Goal: Information Seeking & Learning: Learn about a topic

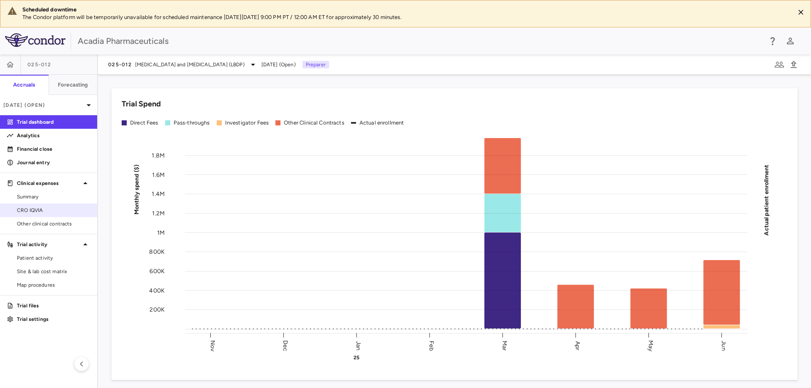
click at [65, 212] on span "CRO IQVIA" at bounding box center [53, 211] width 73 height 8
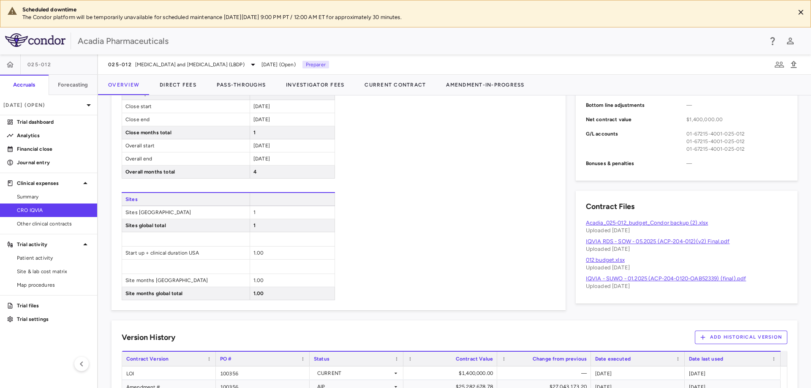
scroll to position [446, 0]
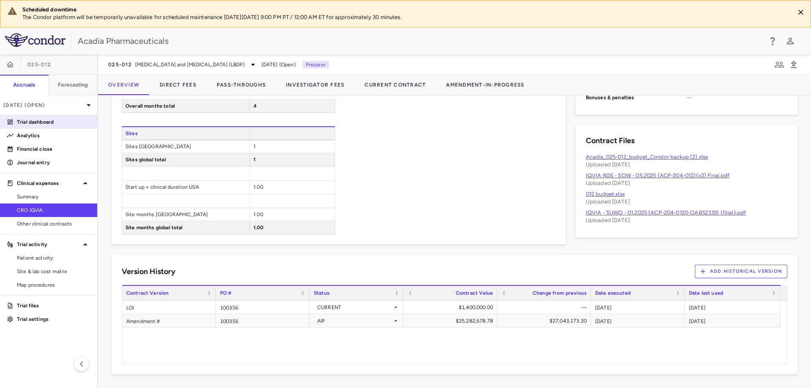
drag, startPoint x: 57, startPoint y: 120, endPoint x: 83, endPoint y: 126, distance: 25.9
click at [57, 120] on p "Trial dashboard" at bounding box center [53, 122] width 73 height 8
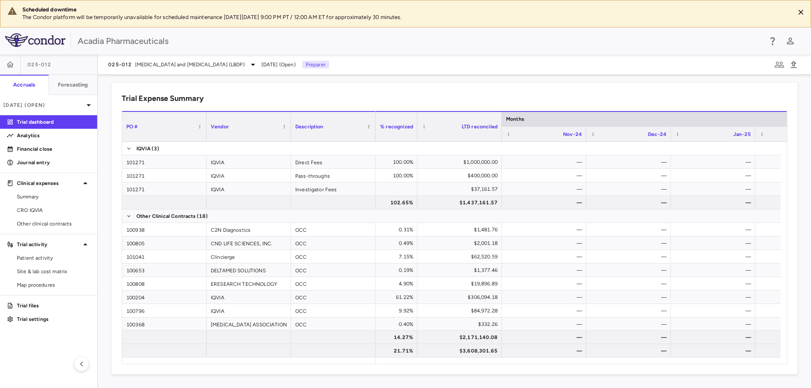
scroll to position [0, 351]
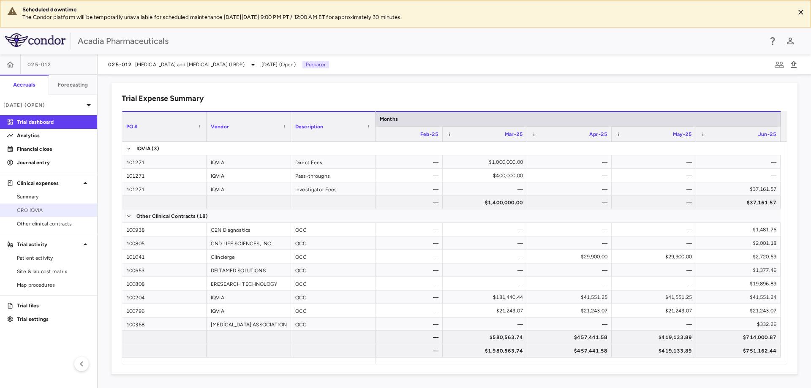
click at [44, 209] on span "CRO IQVIA" at bounding box center [53, 211] width 73 height 8
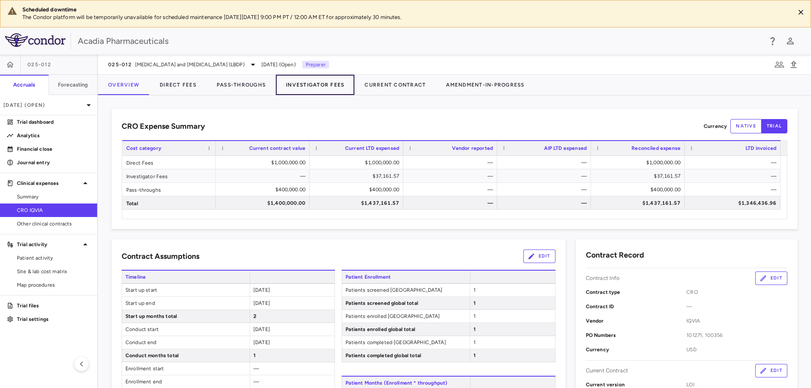
click at [302, 91] on button "Investigator Fees" at bounding box center [315, 85] width 79 height 20
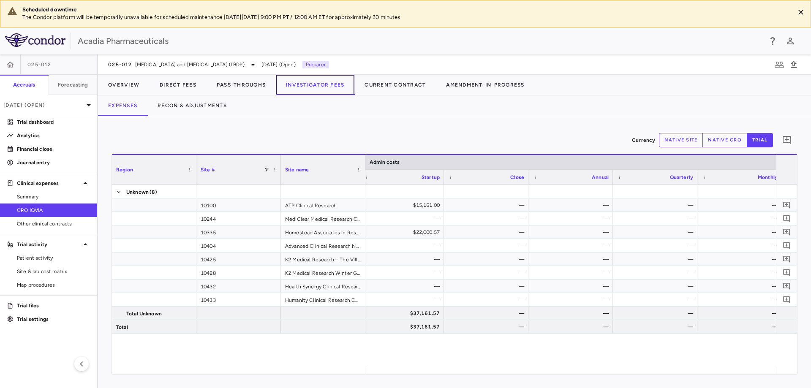
scroll to position [0, 884]
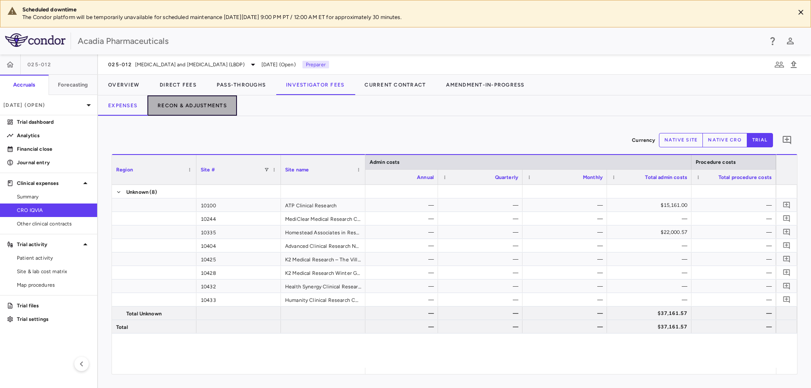
click at [198, 107] on button "Recon & Adjustments" at bounding box center [192, 105] width 90 height 20
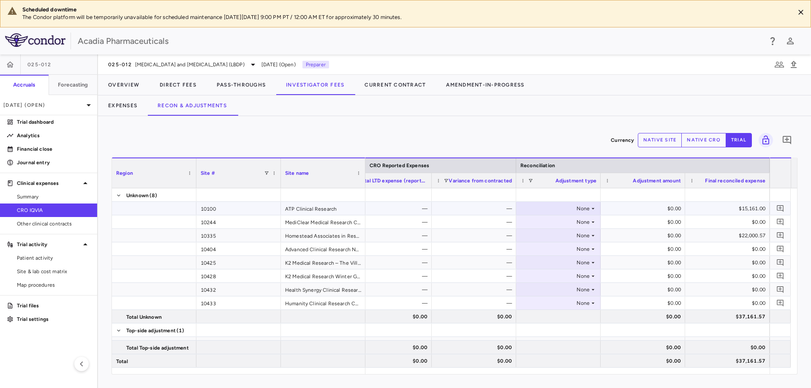
click at [594, 207] on icon at bounding box center [593, 208] width 7 height 7
click at [583, 240] on li "Other" at bounding box center [559, 237] width 84 height 13
click at [648, 210] on div "$0.00" at bounding box center [644, 209] width 73 height 14
click at [677, 209] on div "$0.00" at bounding box center [644, 209] width 73 height 14
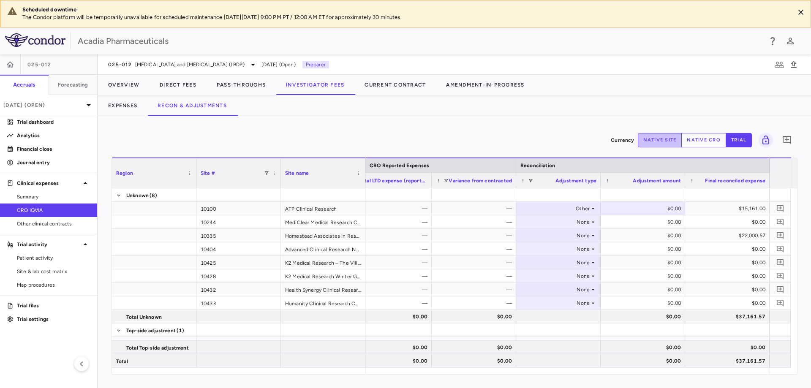
click at [677, 141] on button "native site" at bounding box center [660, 140] width 44 height 14
click at [675, 208] on div "$0.00" at bounding box center [644, 209] width 73 height 14
click at [667, 210] on div "$0.00" at bounding box center [644, 209] width 73 height 14
drag, startPoint x: 667, startPoint y: 210, endPoint x: 672, endPoint y: 209, distance: 5.1
click at [667, 209] on div "$0.00" at bounding box center [644, 209] width 73 height 14
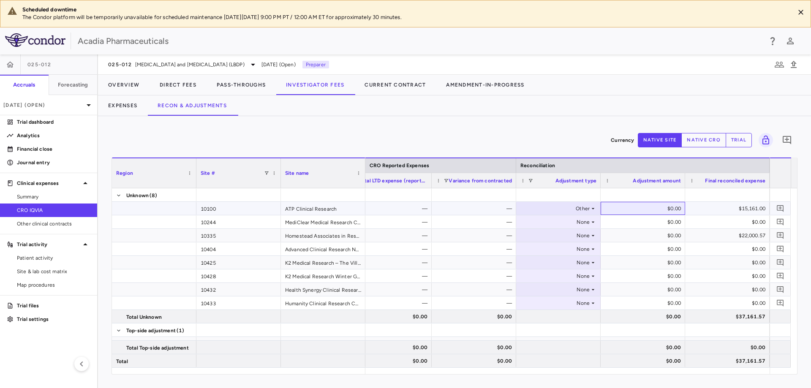
click at [674, 209] on div "$0.00" at bounding box center [644, 209] width 73 height 14
click at [679, 210] on div "$0.00" at bounding box center [644, 209] width 73 height 14
click at [678, 209] on div "$0.00" at bounding box center [644, 209] width 73 height 14
click at [678, 210] on div "$0.00" at bounding box center [644, 209] width 73 height 14
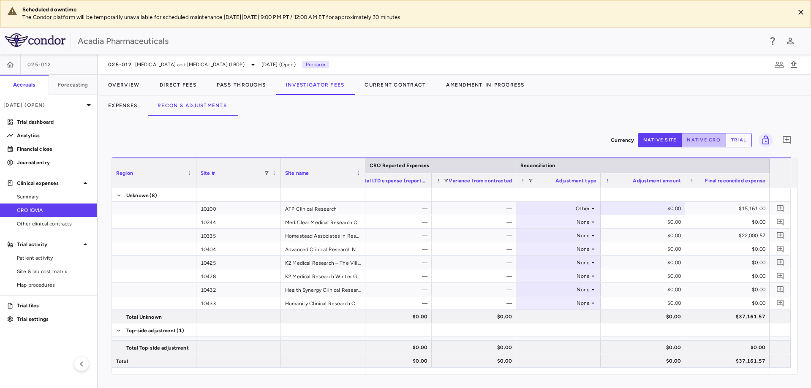
click at [704, 139] on button "native cro" at bounding box center [703, 140] width 45 height 14
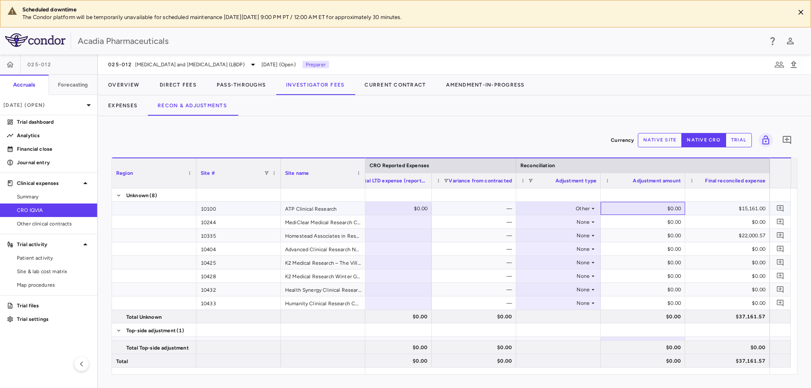
click at [664, 207] on div "$0.00" at bounding box center [644, 209] width 73 height 14
click at [671, 210] on input "*" at bounding box center [649, 209] width 71 height 14
drag, startPoint x: 658, startPoint y: 210, endPoint x: 682, endPoint y: 170, distance: 47.2
click at [659, 209] on input "*" at bounding box center [649, 209] width 71 height 14
click at [660, 205] on input "*" at bounding box center [649, 209] width 71 height 14
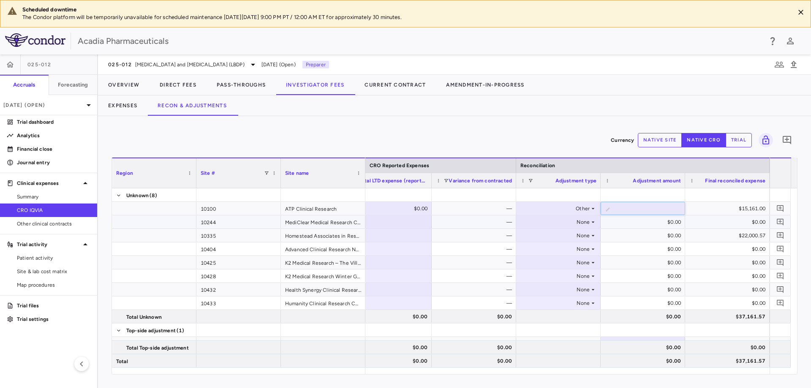
type input "*"
click at [591, 204] on div "Other" at bounding box center [558, 208] width 76 height 12
click at [664, 209] on div at bounding box center [405, 194] width 811 height 388
click at [669, 209] on div "$0.00" at bounding box center [644, 209] width 73 height 14
type input "******"
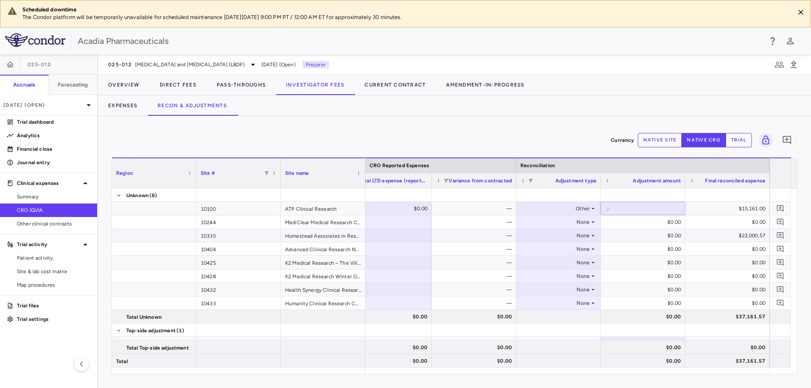
click at [589, 238] on div "None" at bounding box center [557, 236] width 66 height 14
click at [596, 236] on div "None" at bounding box center [558, 235] width 84 height 13
click at [563, 267] on li "Other" at bounding box center [559, 264] width 84 height 13
click at [672, 234] on div "$0.00" at bounding box center [644, 236] width 73 height 14
drag, startPoint x: 663, startPoint y: 234, endPoint x: 675, endPoint y: 236, distance: 11.5
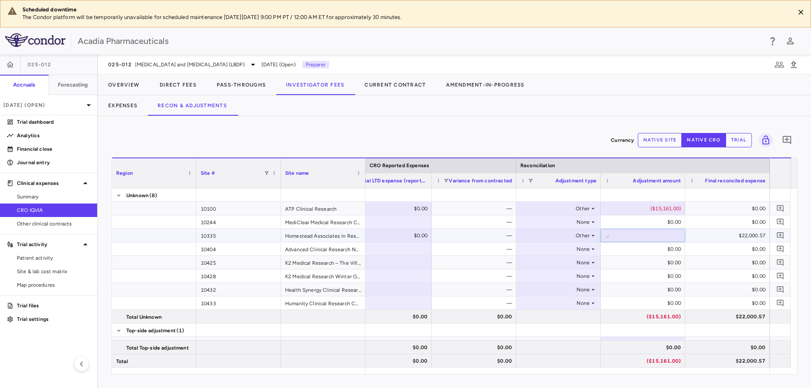
click at [675, 236] on input "*" at bounding box center [649, 236] width 71 height 14
type input "*********"
click at [620, 248] on div "$0.00" at bounding box center [644, 249] width 73 height 14
click at [161, 85] on button "Direct Fees" at bounding box center [178, 85] width 57 height 20
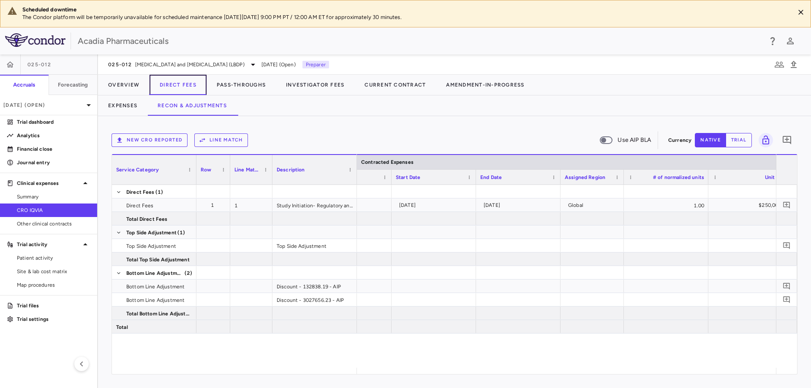
scroll to position [0, 603]
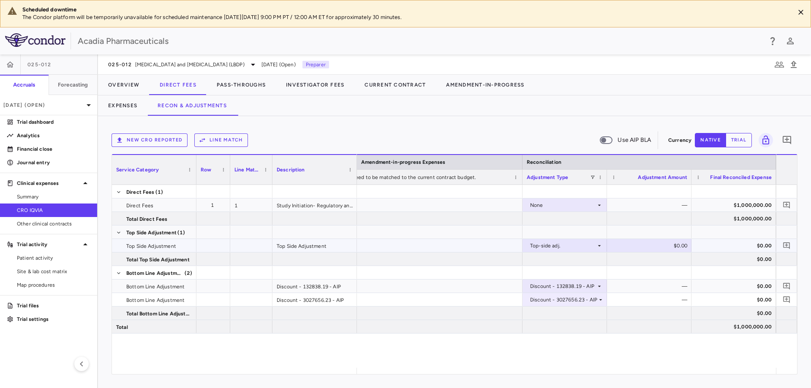
click at [653, 249] on div "$0.00" at bounding box center [651, 246] width 73 height 14
type input "******"
click at [760, 354] on div "None — $1,000,000.00 $1,000,000.00 Top-side adj. ​ ****** $0.00 $0.00 Discount …" at bounding box center [566, 276] width 419 height 183
click at [765, 343] on div "None — $1,000,000.00 $1,000,000.00 Top-side adj. ​ ****** $0.00 $0.00 Discount …" at bounding box center [566, 276] width 419 height 183
click at [692, 260] on div "$0.00" at bounding box center [733, 259] width 84 height 13
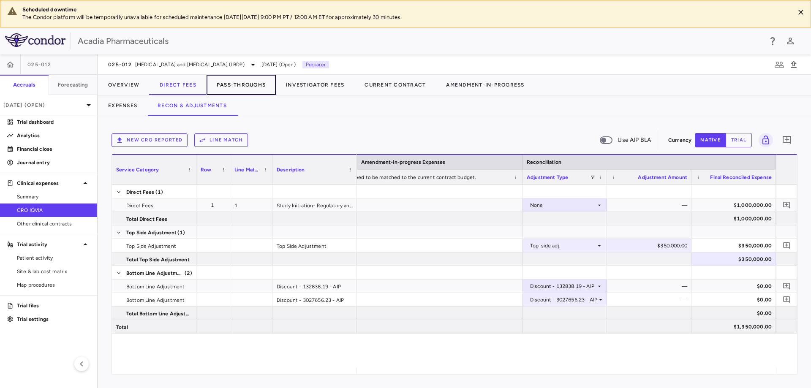
click at [260, 85] on button "Pass-Throughs" at bounding box center [241, 85] width 69 height 20
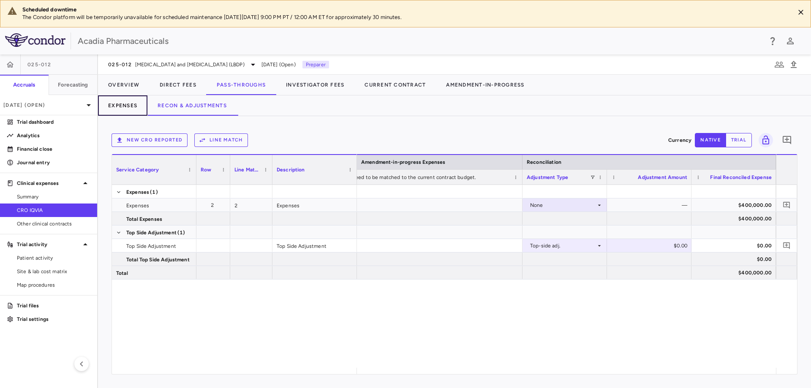
click at [126, 103] on button "Expenses" at bounding box center [122, 105] width 49 height 20
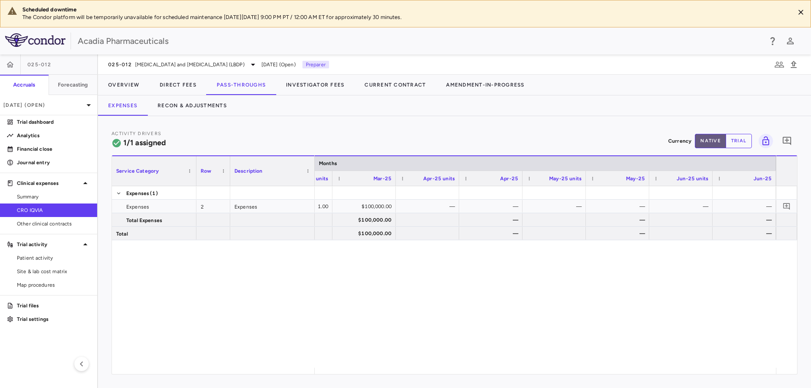
click at [716, 136] on button "native" at bounding box center [710, 141] width 31 height 14
click at [190, 109] on button "Recon & Adjustments" at bounding box center [192, 105] width 90 height 20
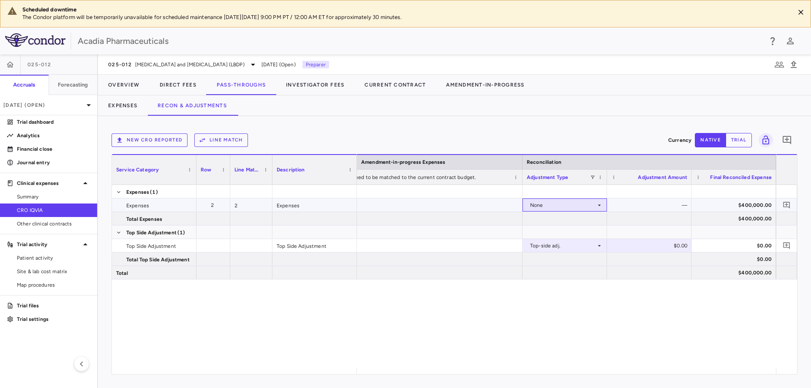
click at [597, 204] on icon at bounding box center [599, 205] width 7 height 7
click at [594, 127] on div at bounding box center [405, 194] width 811 height 388
click at [664, 245] on div "$0.00" at bounding box center [651, 246] width 73 height 14
click at [642, 250] on input "number" at bounding box center [655, 246] width 71 height 14
type input "********"
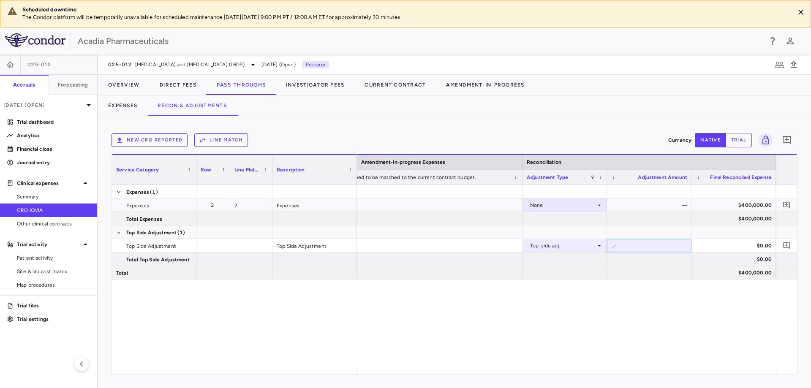
click at [661, 298] on div "None — $400,000.00 $400,000.00 Top-side adj. ​ ******** $0.00 $0.00 $400,000.00" at bounding box center [566, 276] width 419 height 183
click at [691, 272] on div at bounding box center [649, 272] width 84 height 13
click at [41, 124] on p "Trial dashboard" at bounding box center [53, 122] width 73 height 8
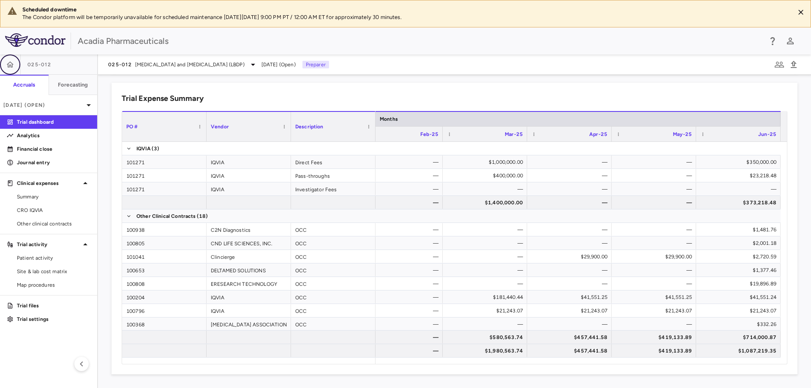
click at [18, 65] on button "button" at bounding box center [10, 64] width 20 height 20
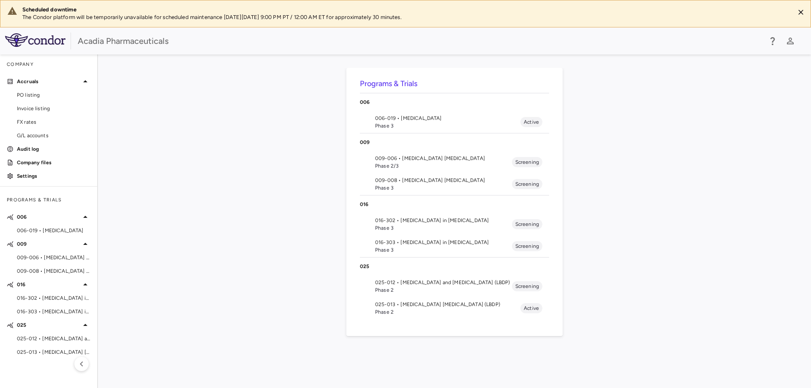
click at [415, 304] on span "025-013 • [MEDICAL_DATA] [MEDICAL_DATA] (LBDP)" at bounding box center [447, 305] width 145 height 8
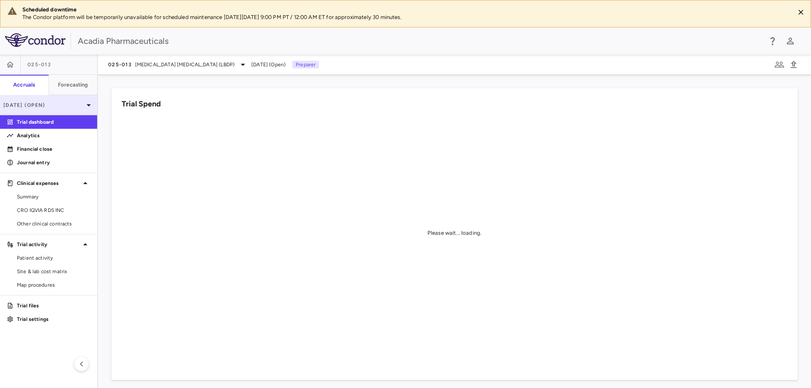
click at [93, 105] on icon at bounding box center [89, 105] width 10 height 10
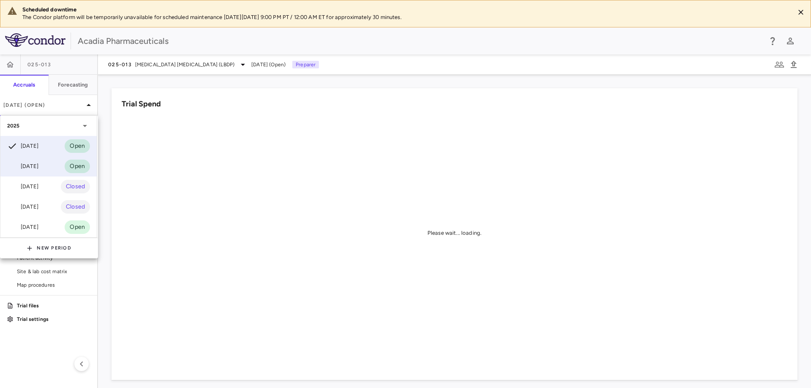
click at [49, 167] on div "[DATE] Open" at bounding box center [48, 166] width 96 height 20
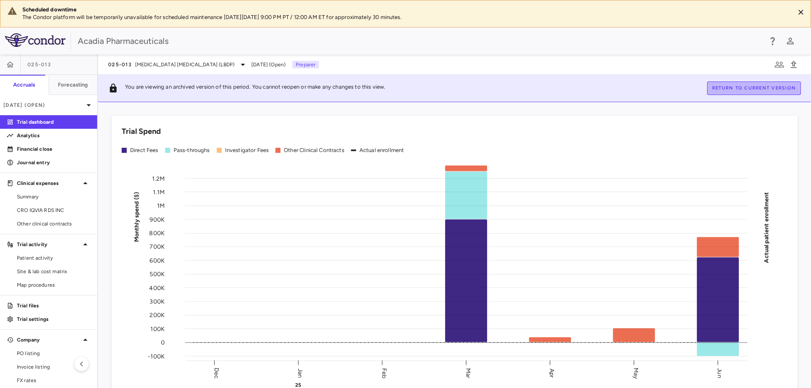
click at [770, 90] on button "Return to current version" at bounding box center [754, 89] width 94 height 14
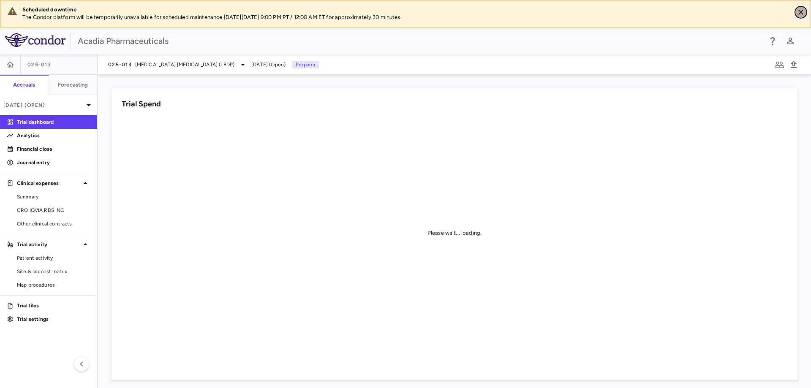
click at [799, 15] on icon "Close" at bounding box center [801, 12] width 8 height 8
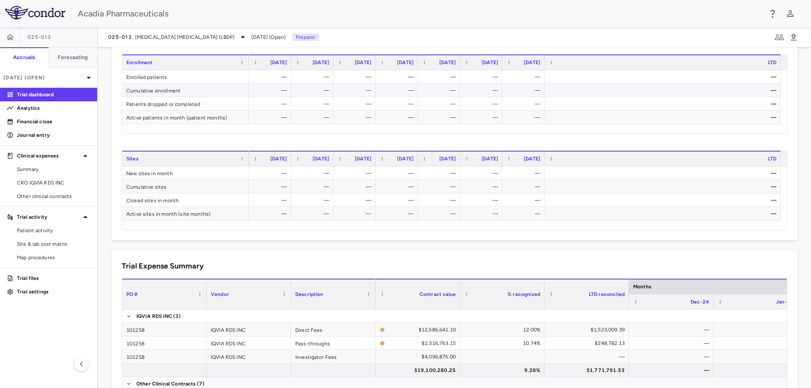
scroll to position [296, 0]
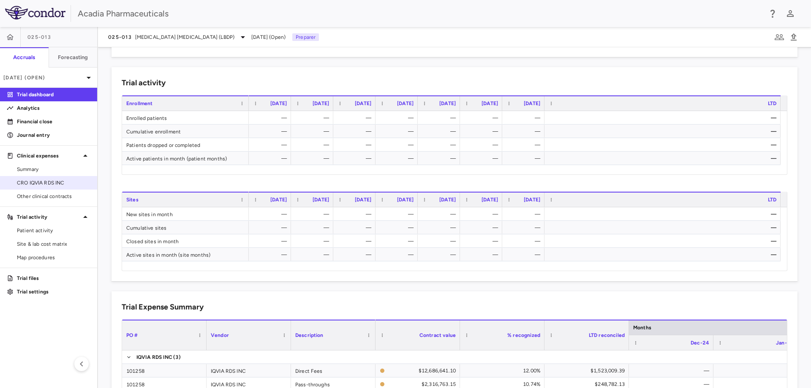
click at [68, 183] on span "CRO IQVIA RDS INC" at bounding box center [53, 183] width 73 height 8
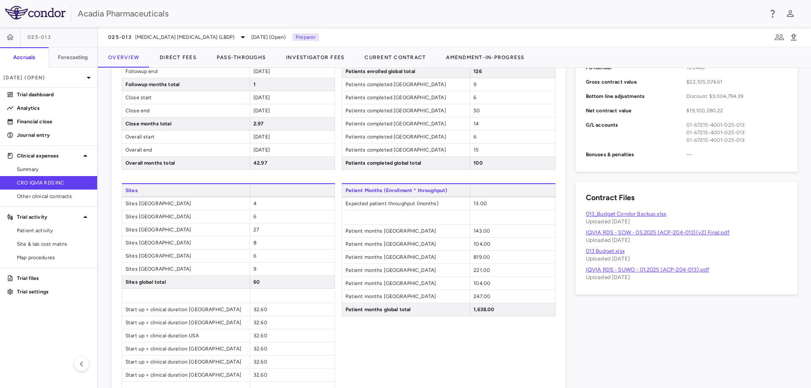
scroll to position [150, 0]
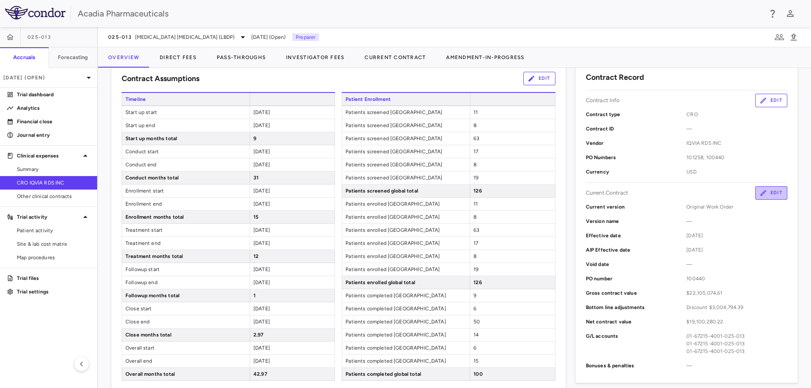
click at [755, 196] on button "Edit" at bounding box center [771, 193] width 32 height 14
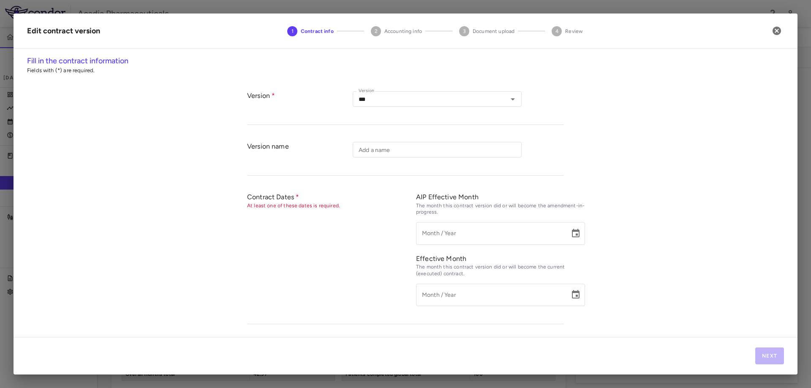
type input "**********"
type input "********"
type input "*********"
type input "******"
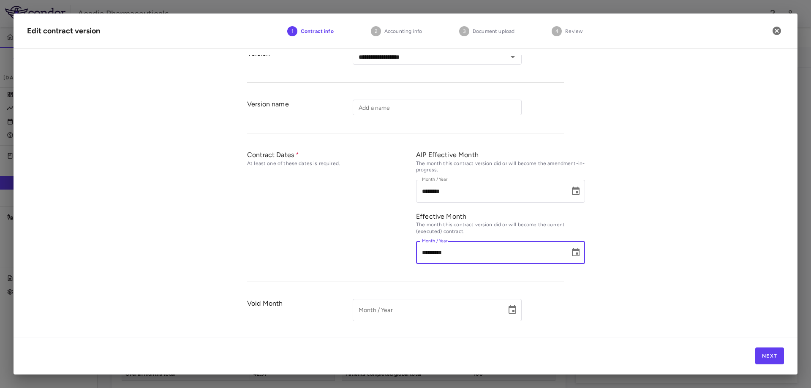
click at [425, 252] on input "*********" at bounding box center [490, 253] width 148 height 22
click at [575, 254] on icon "Choose date, selected date is Jun 29, 2025" at bounding box center [576, 253] width 10 height 10
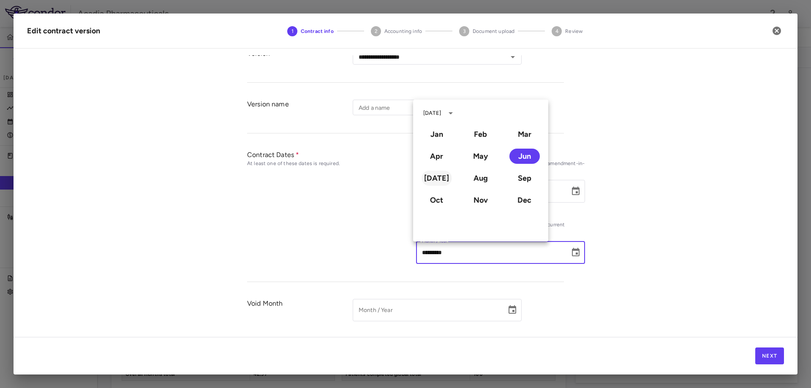
click at [443, 177] on button "[DATE]" at bounding box center [437, 178] width 30 height 15
type input "*********"
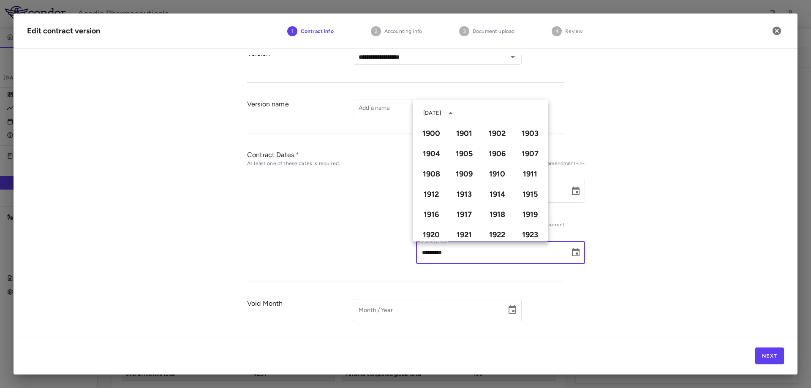
scroll to position [580, 0]
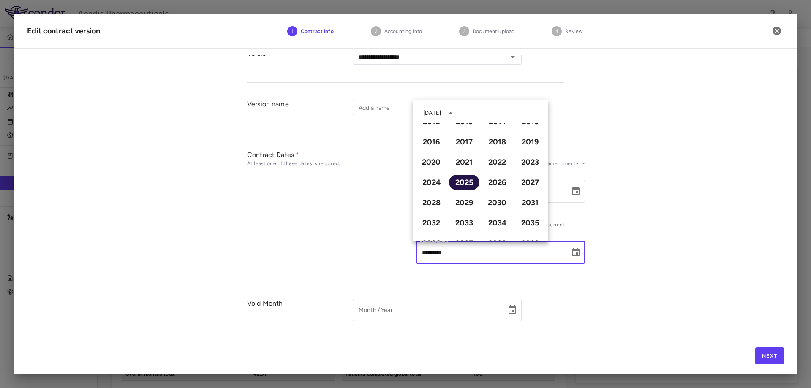
click at [460, 183] on button "2025" at bounding box center [464, 182] width 30 height 15
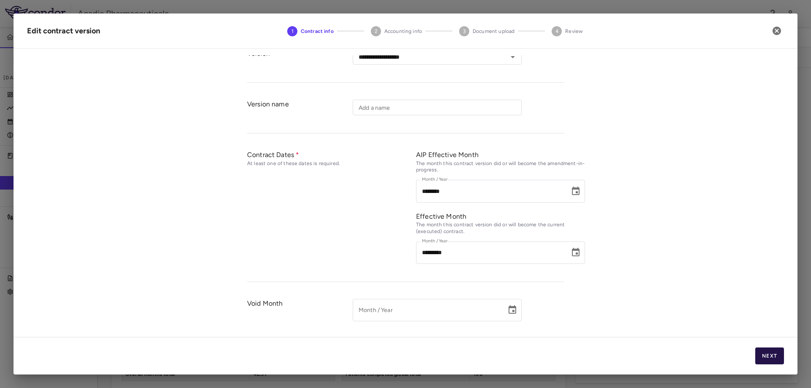
click at [764, 350] on button "Next" at bounding box center [769, 356] width 29 height 17
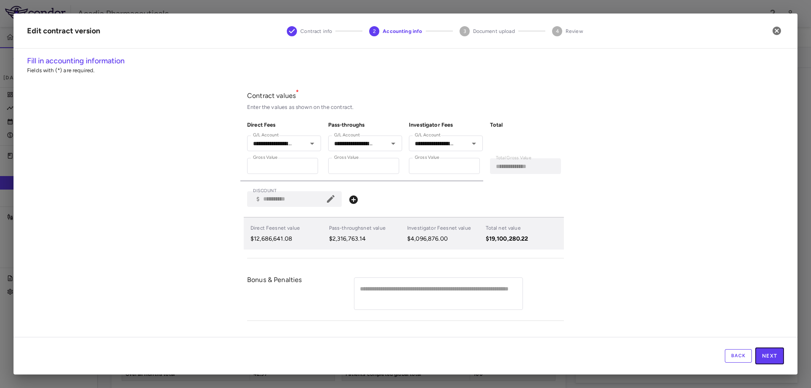
click at [764, 350] on button "Next" at bounding box center [769, 356] width 29 height 17
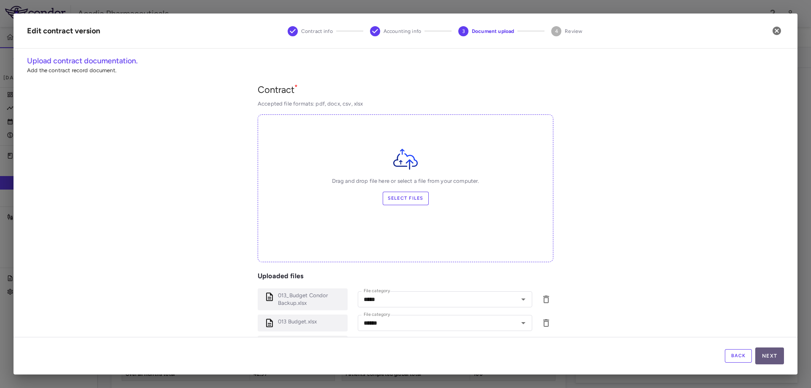
click at [765, 352] on button "Next" at bounding box center [769, 356] width 29 height 17
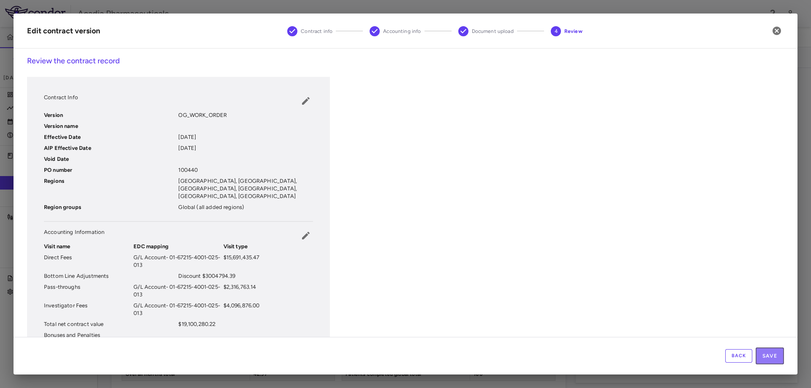
click at [768, 357] on button "Save" at bounding box center [770, 356] width 28 height 17
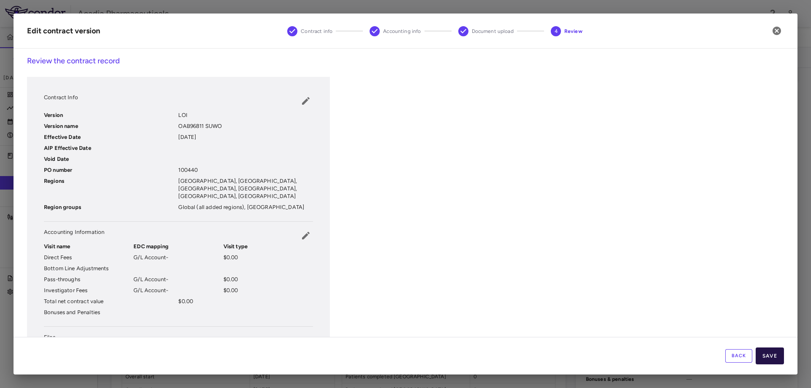
scroll to position [150, 0]
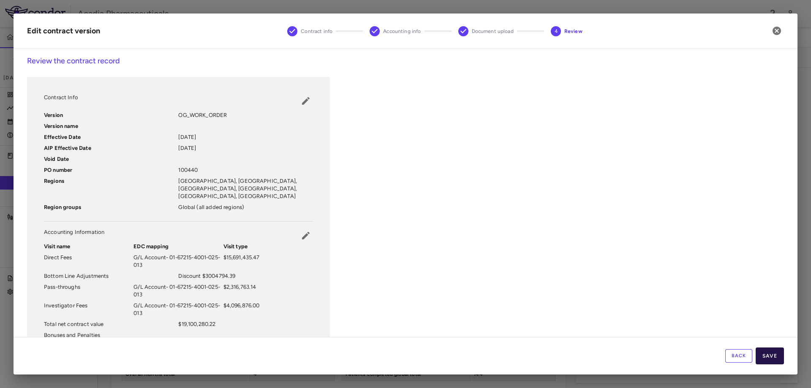
click at [772, 358] on div "Back Save" at bounding box center [406, 356] width 784 height 38
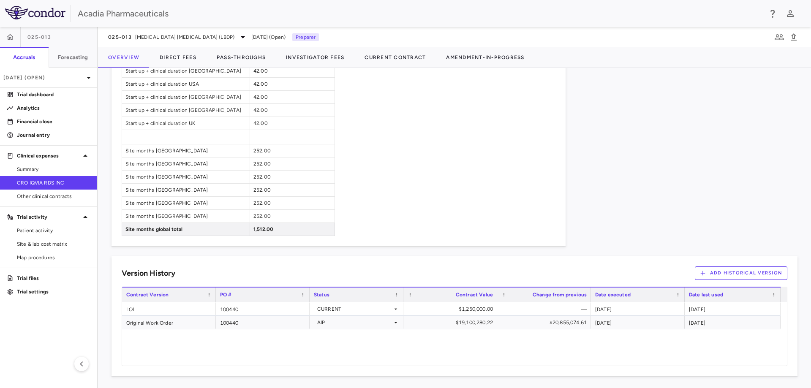
scroll to position [615, 0]
click at [41, 96] on p "Trial dashboard" at bounding box center [53, 95] width 73 height 8
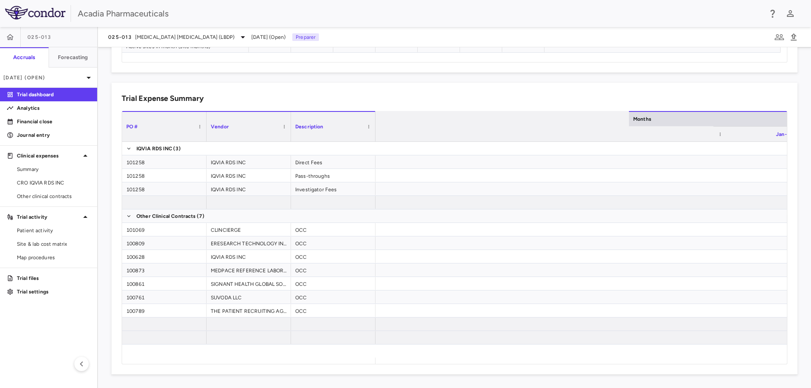
scroll to position [0, 440]
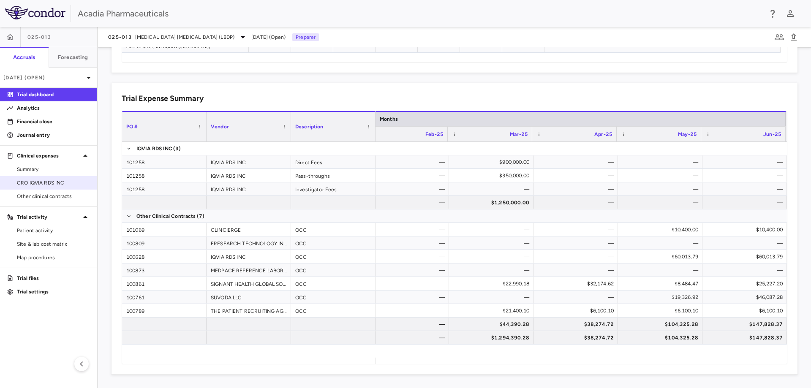
click at [44, 189] on div "CRO IQVIA RDS INC" at bounding box center [48, 183] width 97 height 14
click at [45, 185] on span "CRO IQVIA RDS INC" at bounding box center [53, 183] width 73 height 8
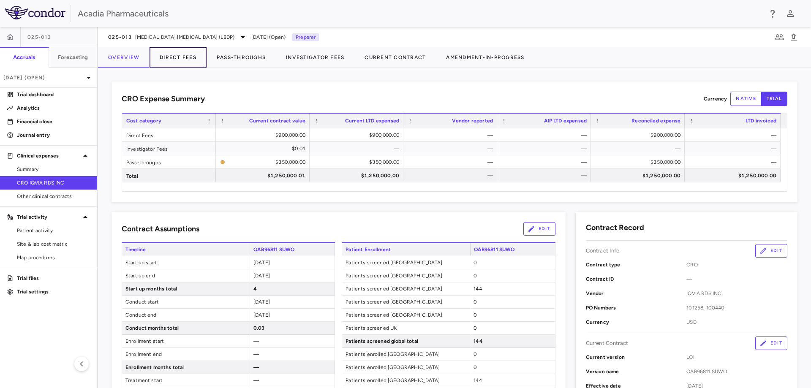
click at [188, 57] on button "Direct Fees" at bounding box center [178, 57] width 57 height 20
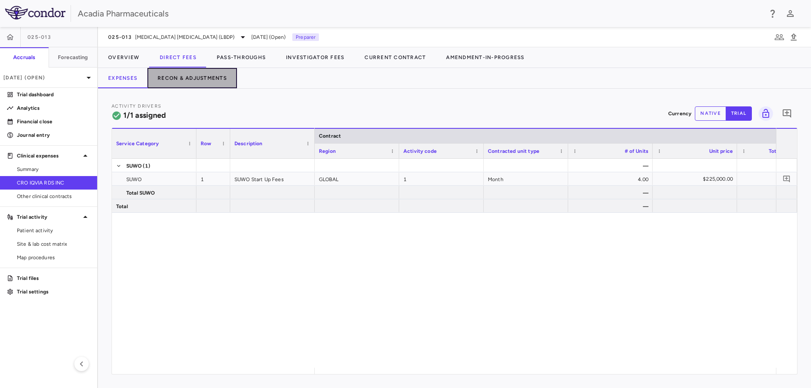
click at [194, 76] on button "Recon & Adjustments" at bounding box center [192, 78] width 90 height 20
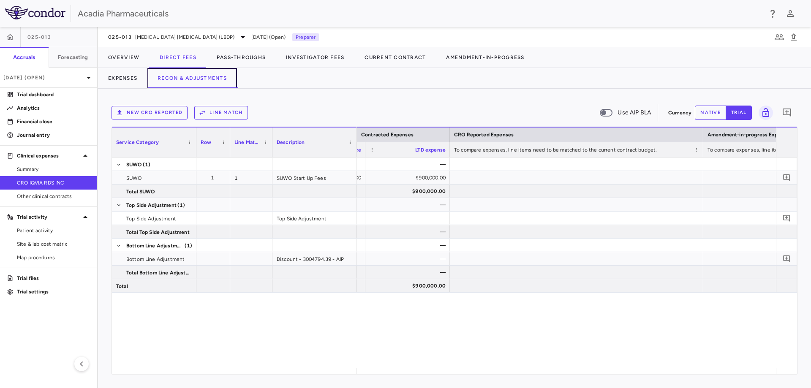
scroll to position [0, 908]
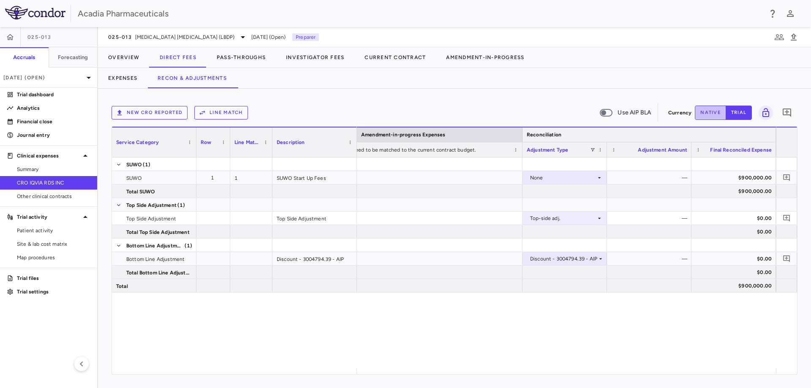
drag, startPoint x: 710, startPoint y: 114, endPoint x: 699, endPoint y: 135, distance: 23.1
click at [710, 114] on button "native" at bounding box center [710, 113] width 31 height 14
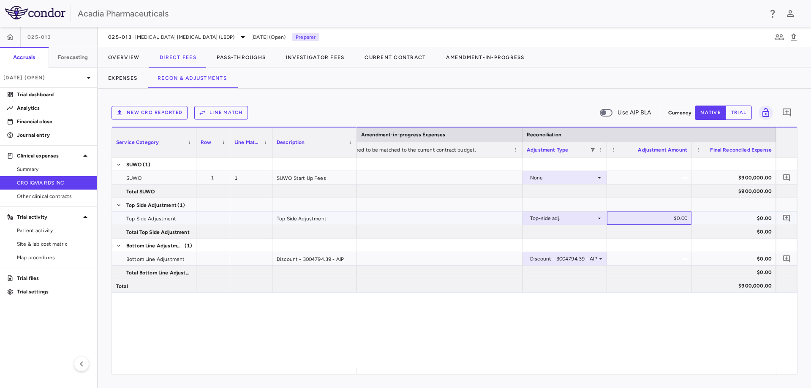
click at [677, 218] on div "$0.00" at bounding box center [651, 219] width 73 height 14
type input "*******"
click at [688, 301] on div "None — $900,000.00 $900,000.00 Top-side adj. ​ ******* $0.00 $0.00 Discount - 3…" at bounding box center [566, 263] width 419 height 210
click at [707, 248] on div at bounding box center [734, 245] width 76 height 12
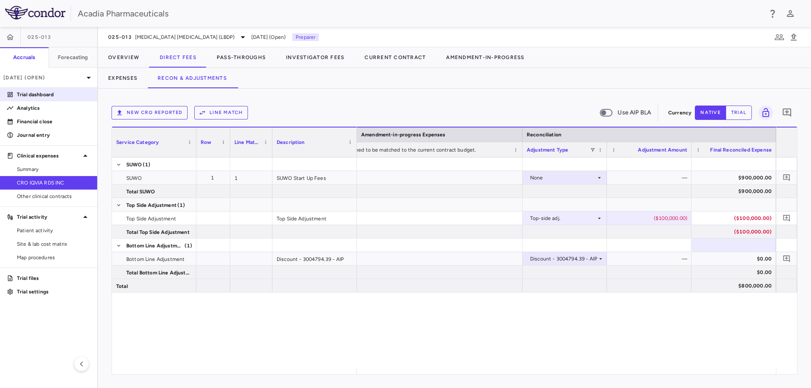
click at [39, 95] on p "Trial dashboard" at bounding box center [53, 95] width 73 height 8
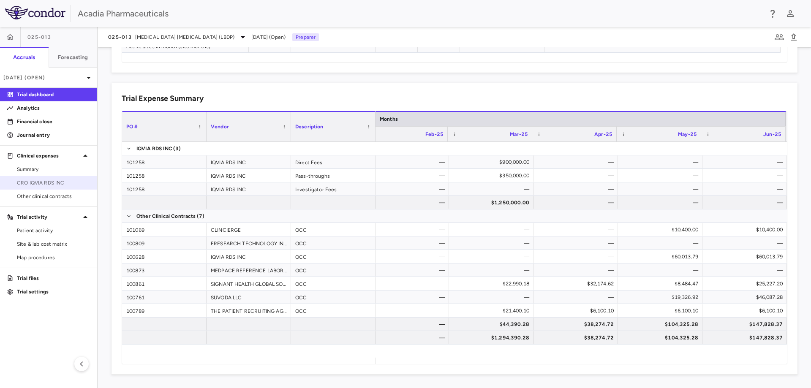
click at [55, 188] on link "CRO IQVIA RDS INC" at bounding box center [48, 183] width 97 height 13
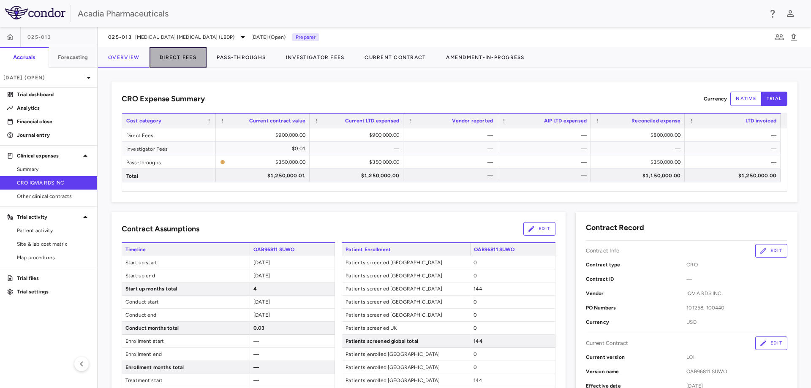
click at [188, 57] on button "Direct Fees" at bounding box center [178, 57] width 57 height 20
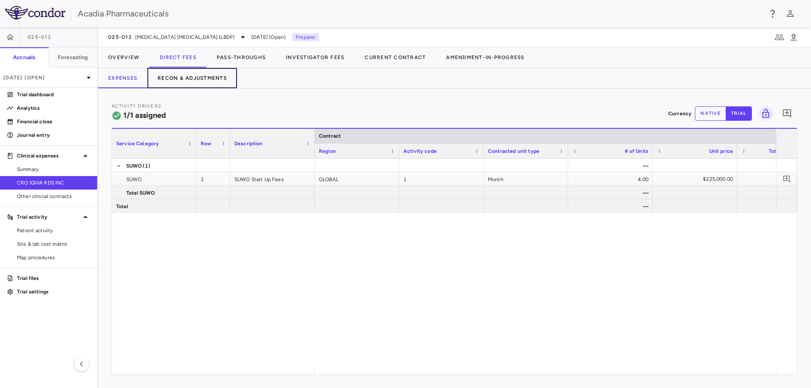
click at [211, 82] on button "Recon & Adjustments" at bounding box center [192, 78] width 90 height 20
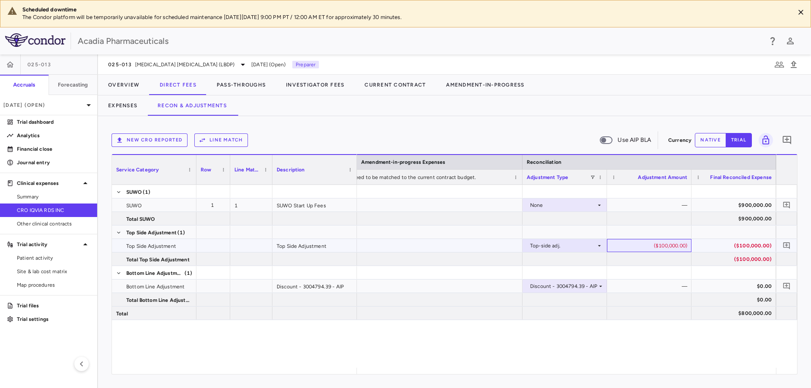
click at [665, 249] on div "($100,000.00)" at bounding box center [651, 246] width 73 height 14
click at [664, 244] on div "($100,000.00)" at bounding box center [651, 246] width 73 height 14
click at [667, 248] on div "($100,000.00)" at bounding box center [651, 246] width 73 height 14
click at [704, 137] on button "native" at bounding box center [710, 140] width 31 height 14
click at [672, 244] on div "($100,000.00)" at bounding box center [651, 246] width 73 height 14
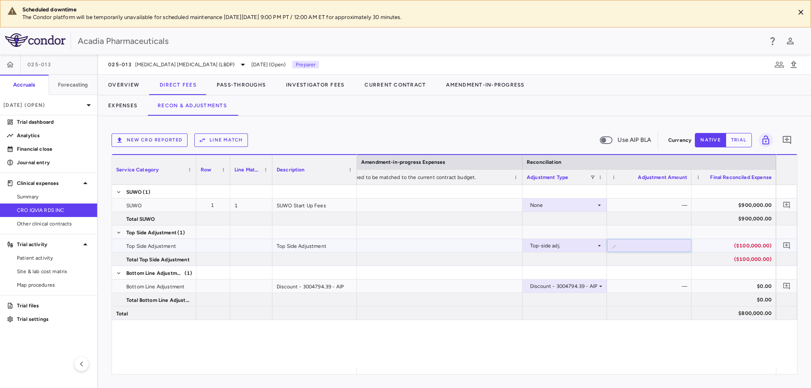
click at [668, 246] on input "*******" at bounding box center [655, 246] width 71 height 14
drag, startPoint x: 653, startPoint y: 243, endPoint x: 690, endPoint y: 251, distance: 37.5
click at [690, 251] on input "*******" at bounding box center [655, 246] width 71 height 14
type input "*"
click at [671, 262] on div at bounding box center [649, 259] width 84 height 13
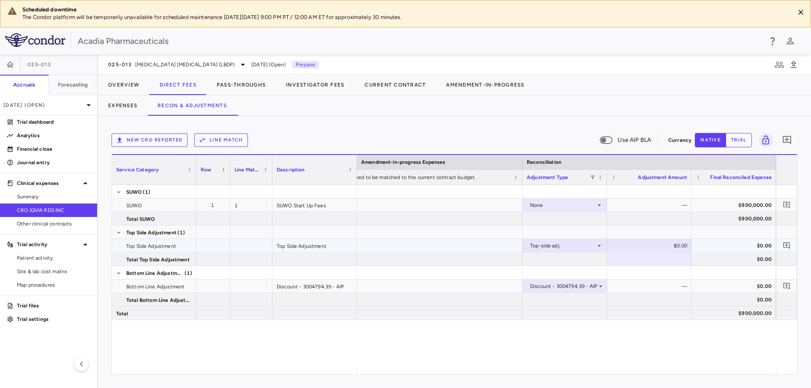
click at [597, 245] on icon at bounding box center [599, 245] width 7 height 7
click at [596, 208] on div at bounding box center [405, 194] width 811 height 388
click at [600, 206] on icon at bounding box center [599, 205] width 7 height 7
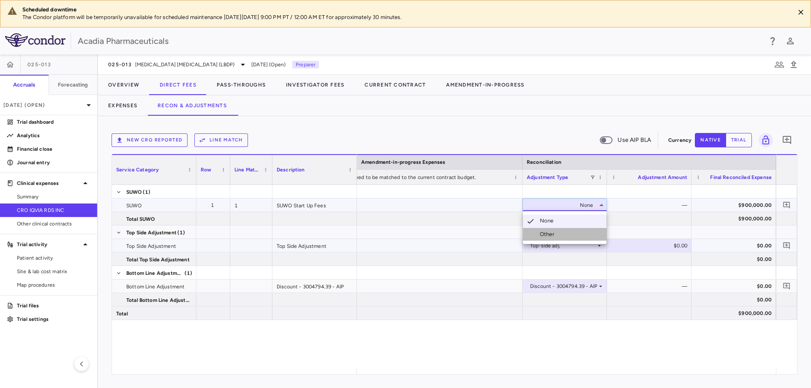
click at [589, 233] on li "Other" at bounding box center [565, 234] width 84 height 13
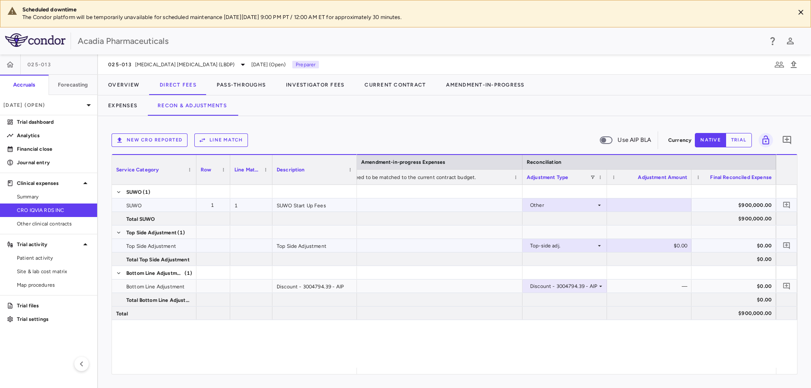
click at [678, 201] on div at bounding box center [649, 205] width 76 height 12
click at [669, 207] on div "$0.00" at bounding box center [651, 206] width 73 height 14
type input "*"
type input "*******"
click at [685, 219] on div at bounding box center [649, 218] width 84 height 13
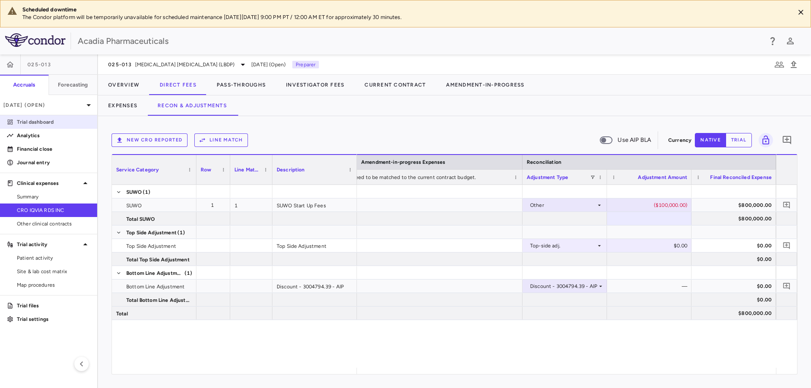
click at [45, 120] on p "Trial dashboard" at bounding box center [53, 122] width 73 height 8
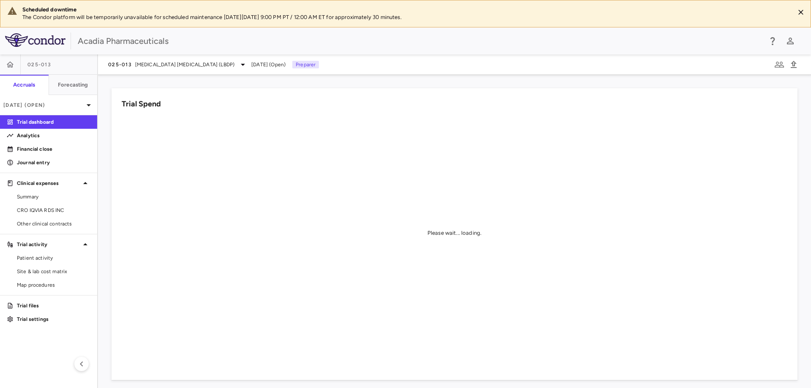
click at [110, 194] on div "Trial Spend Please wait... loading." at bounding box center [449, 229] width 696 height 302
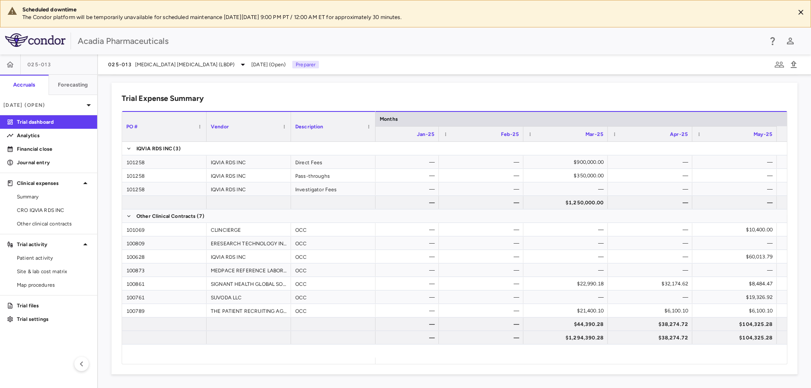
scroll to position [0, 440]
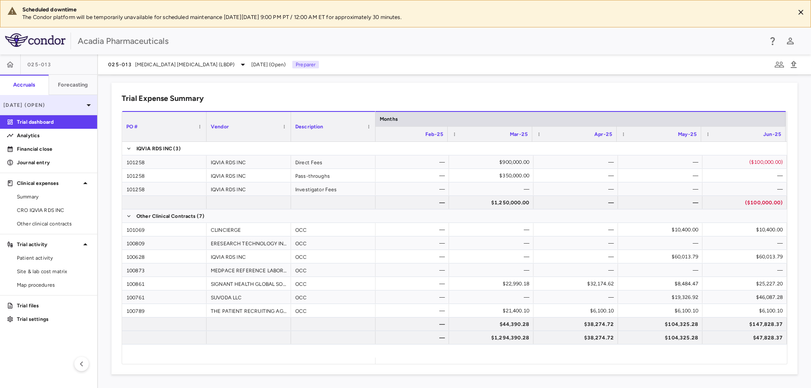
click at [91, 105] on icon at bounding box center [89, 105] width 10 height 10
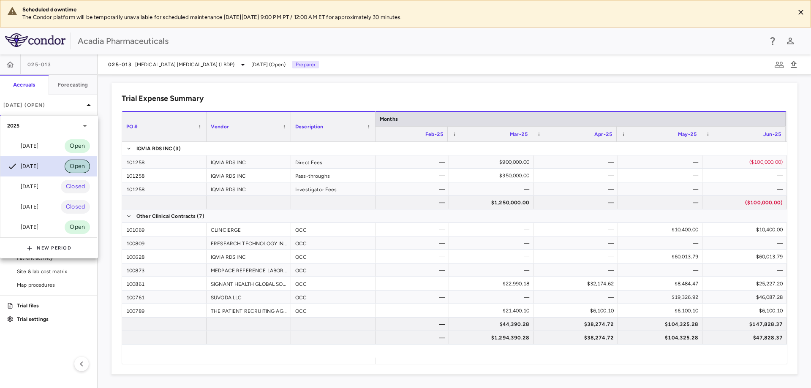
click at [81, 168] on span "Open" at bounding box center [77, 166] width 25 height 9
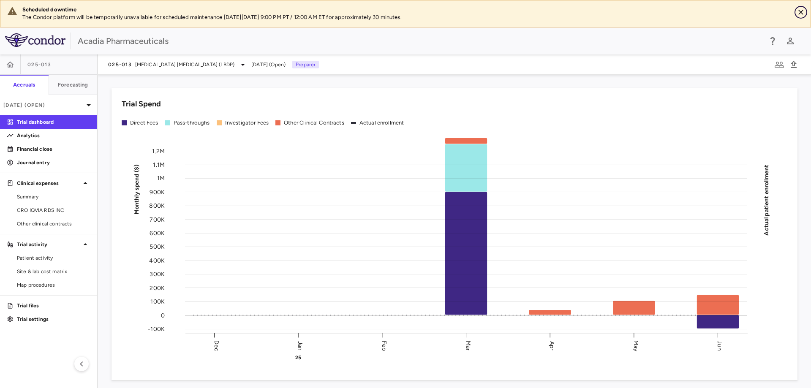
click at [803, 14] on icon "Close" at bounding box center [801, 12] width 8 height 8
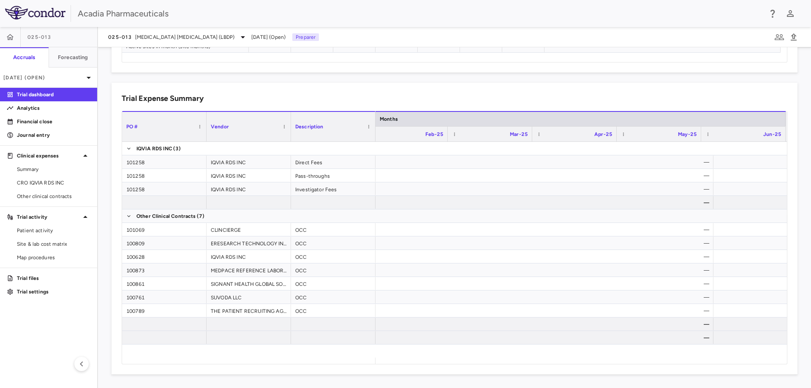
scroll to position [0, 440]
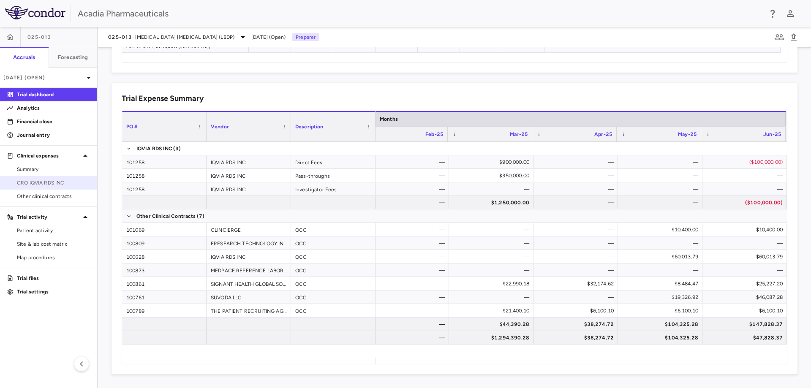
click at [29, 179] on link "CRO IQVIA RDS INC" at bounding box center [48, 183] width 97 height 13
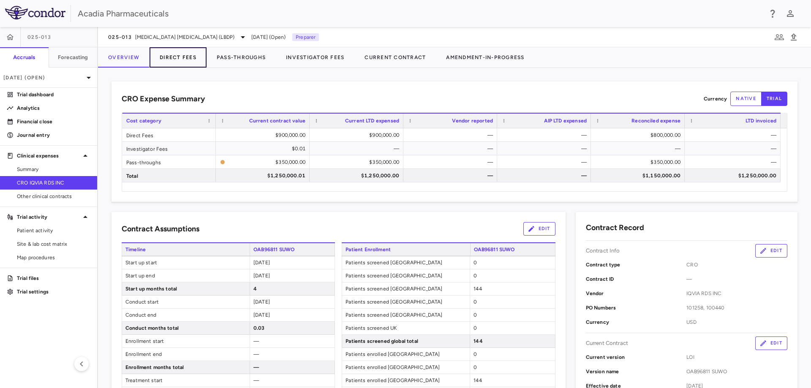
click at [180, 56] on button "Direct Fees" at bounding box center [178, 57] width 57 height 20
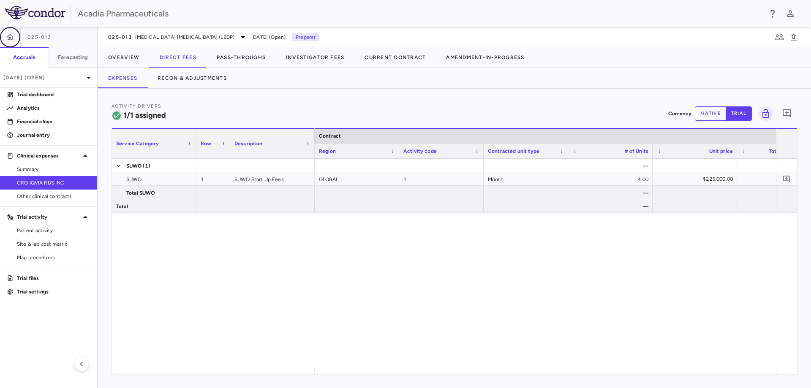
click at [14, 40] on button "button" at bounding box center [10, 37] width 20 height 20
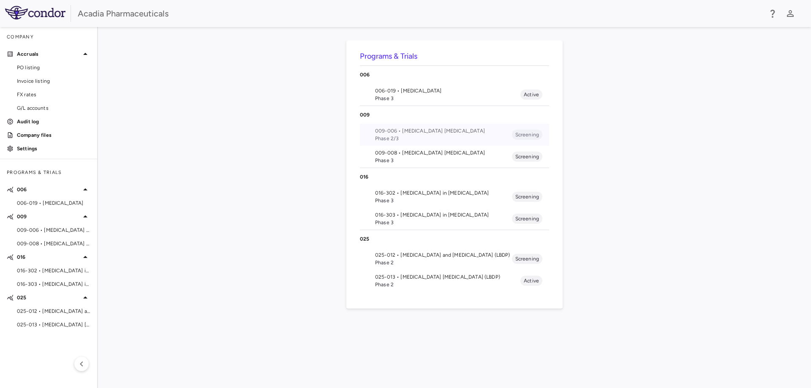
click at [419, 132] on span "009-006 • [MEDICAL_DATA] [MEDICAL_DATA]" at bounding box center [443, 131] width 137 height 8
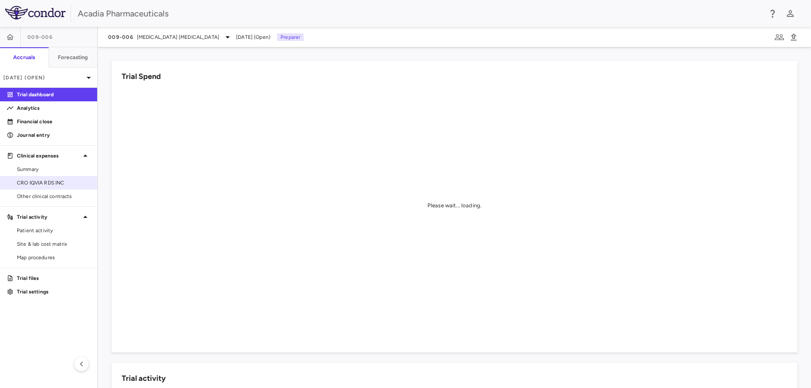
click at [41, 179] on span "CRO IQVIA RDS INC" at bounding box center [53, 183] width 73 height 8
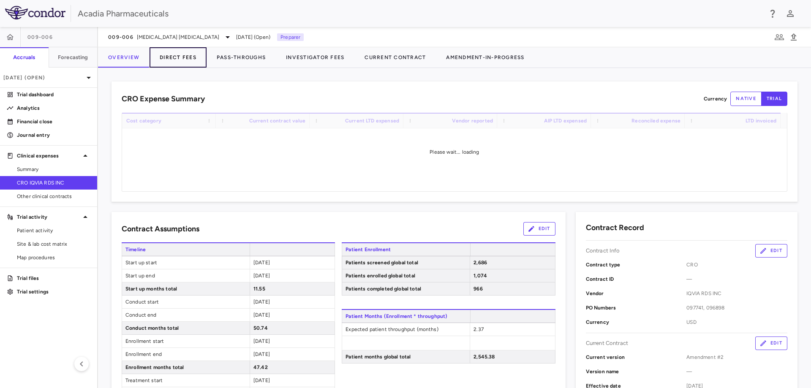
click at [185, 60] on button "Direct Fees" at bounding box center [178, 57] width 57 height 20
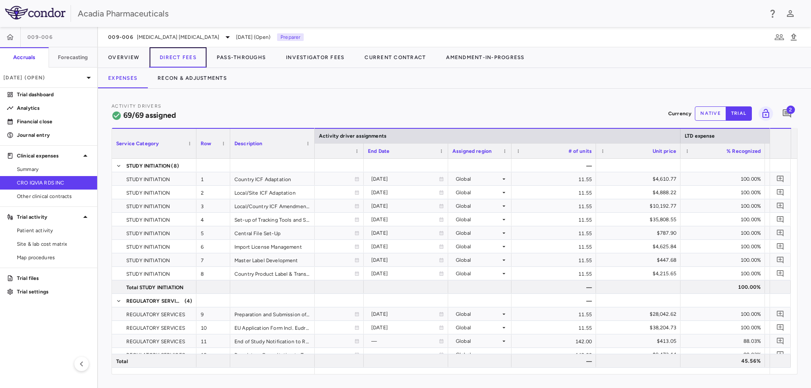
scroll to position [0, 716]
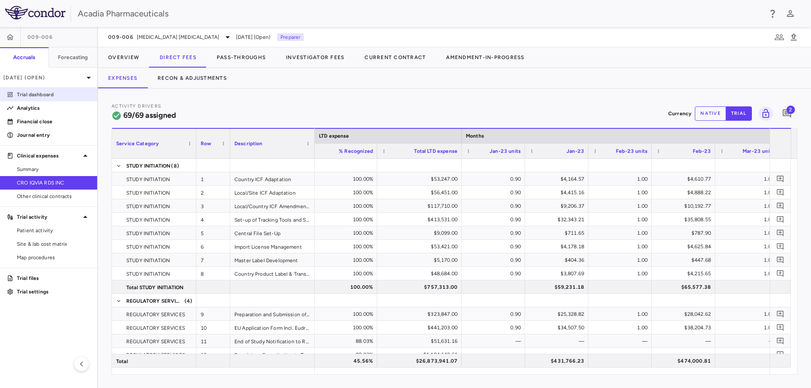
click at [37, 93] on p "Trial dashboard" at bounding box center [53, 95] width 73 height 8
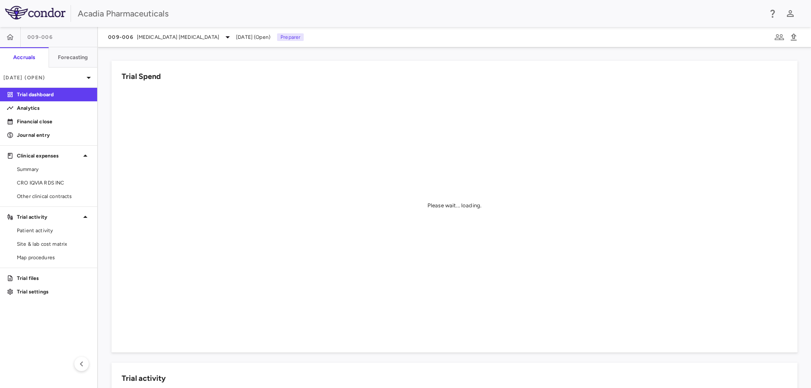
scroll to position [211, 0]
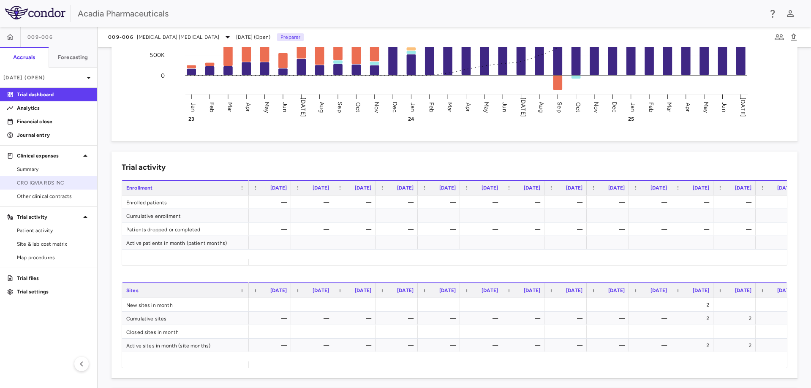
click at [66, 181] on span "CRO IQVIA RDS INC" at bounding box center [53, 183] width 73 height 8
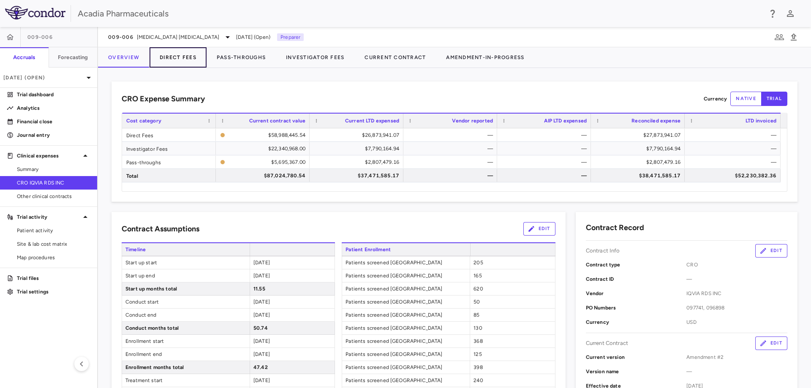
click at [182, 60] on button "Direct Fees" at bounding box center [178, 57] width 57 height 20
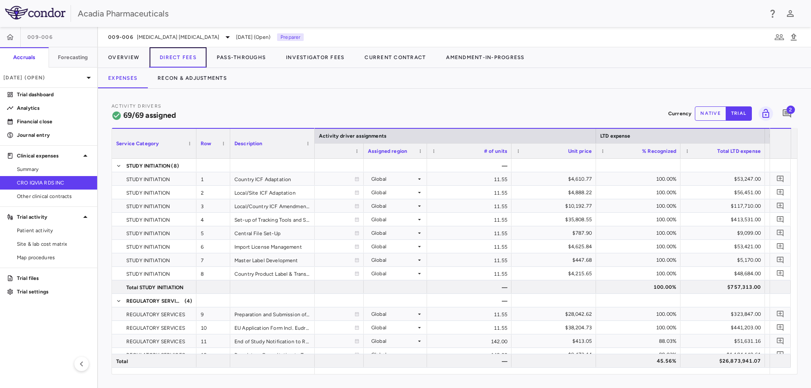
scroll to position [0, 935]
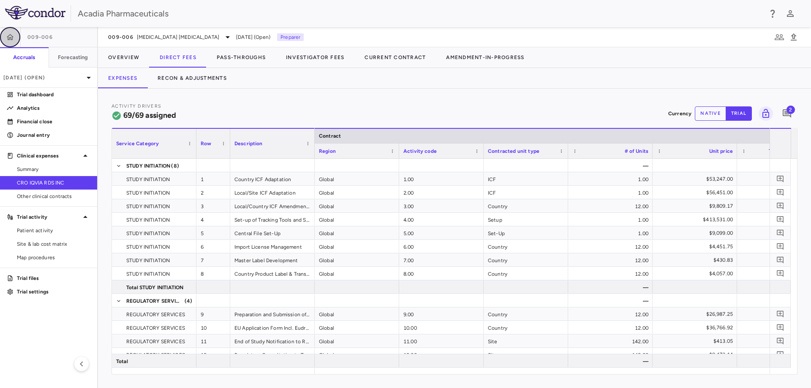
click at [14, 40] on icon "button" at bounding box center [10, 37] width 8 height 8
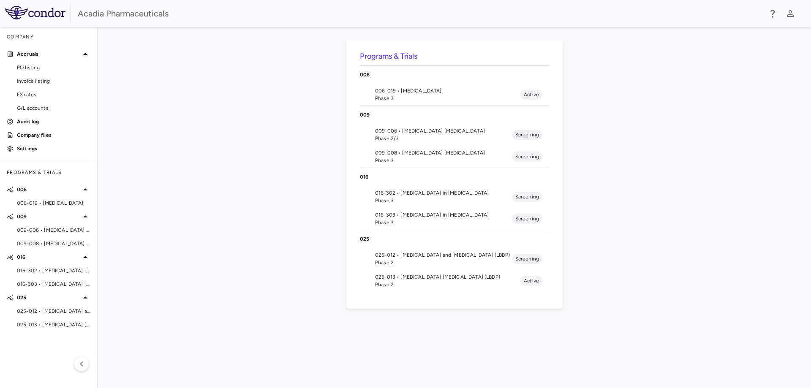
click at [438, 261] on span "Phase 2" at bounding box center [443, 263] width 137 height 8
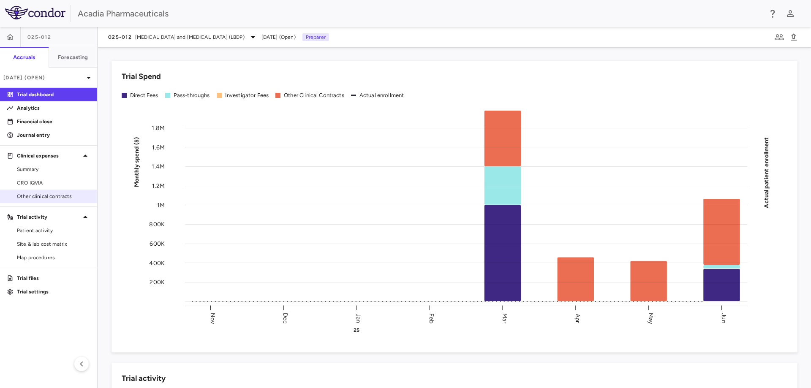
click at [55, 197] on span "Other clinical contracts" at bounding box center [53, 197] width 73 height 8
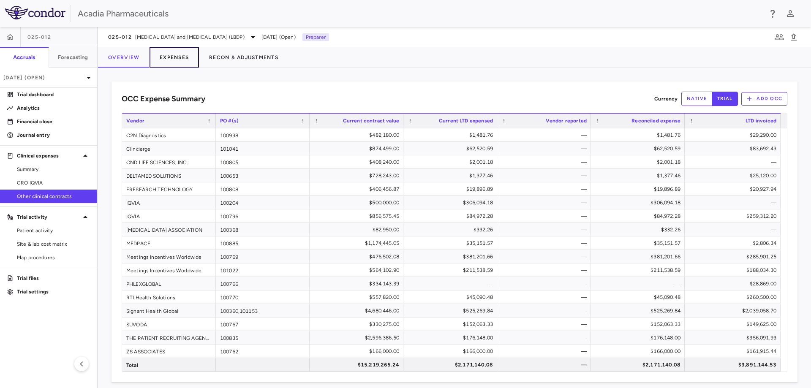
click at [161, 60] on button "Expenses" at bounding box center [174, 57] width 49 height 20
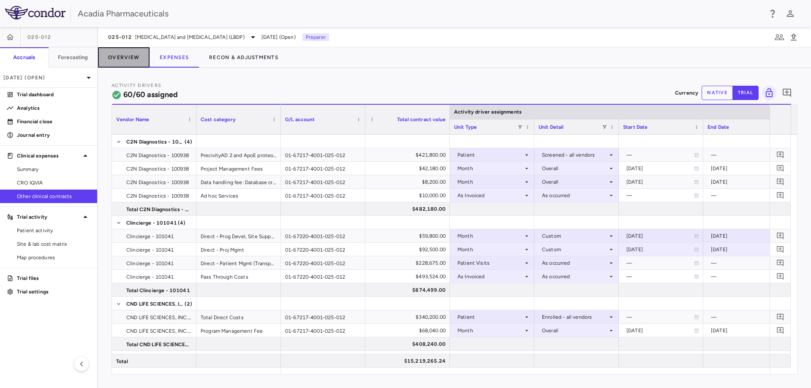
click at [139, 53] on button "Overview" at bounding box center [124, 57] width 52 height 20
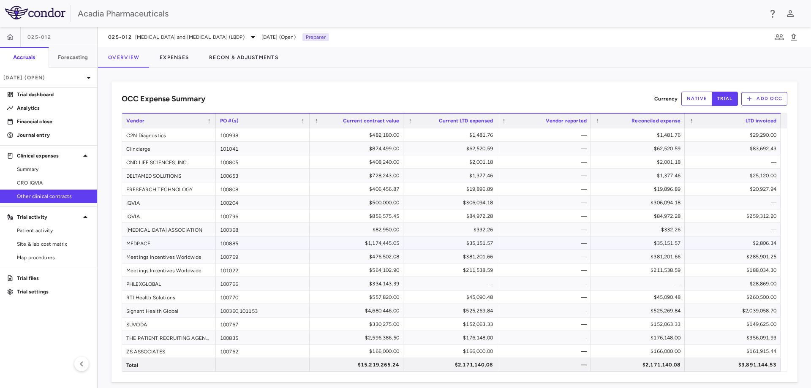
click at [152, 245] on div "MEDPACE" at bounding box center [169, 243] width 94 height 13
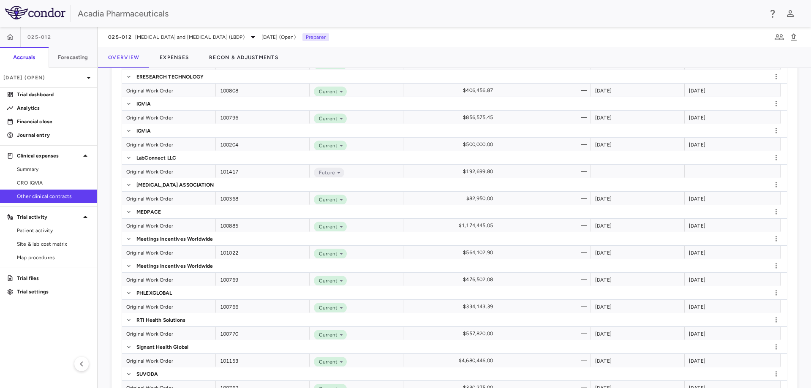
scroll to position [507, 0]
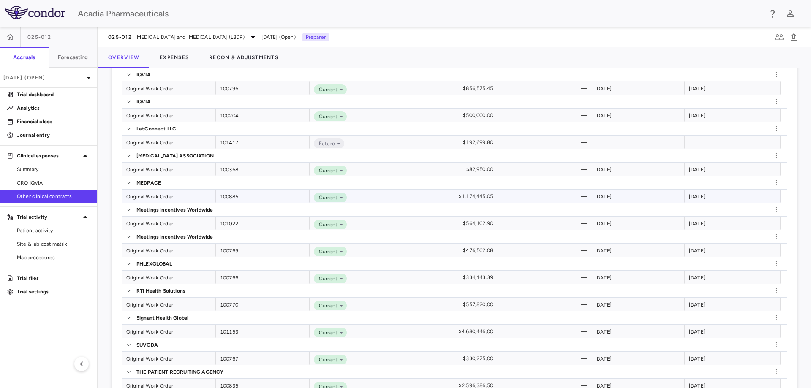
click at [155, 196] on div "Original Work Order" at bounding box center [169, 196] width 94 height 13
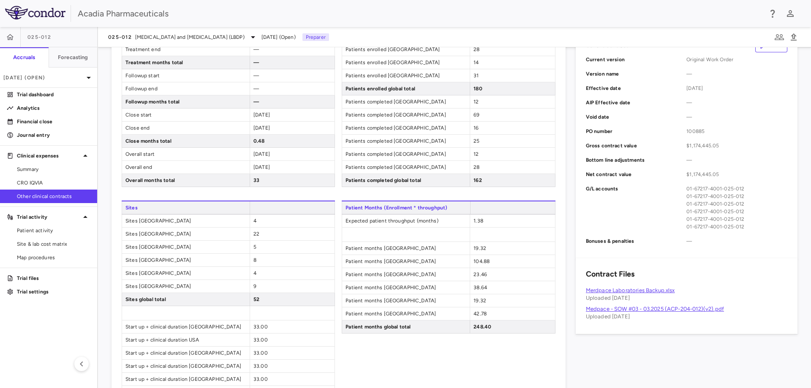
scroll to position [253, 0]
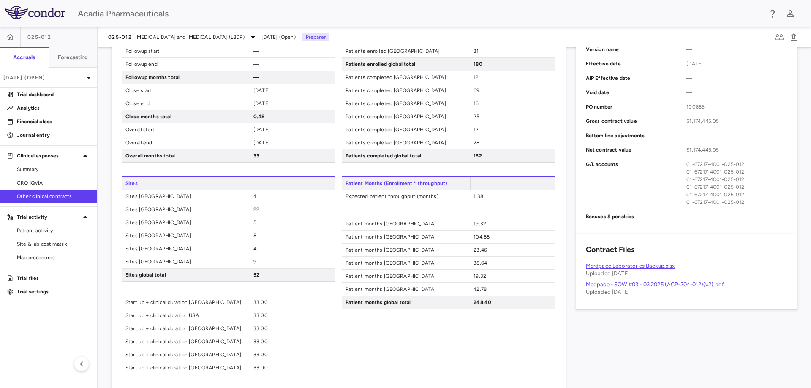
click at [671, 286] on link "Medpace - SOW #03 - 03.2025 (ACP-204-012)(v2).pdf" at bounding box center [655, 284] width 138 height 6
click at [660, 266] on link "Merdpace Laboratories Backup.xlsx" at bounding box center [630, 266] width 89 height 6
click at [18, 36] on button "button" at bounding box center [10, 37] width 20 height 20
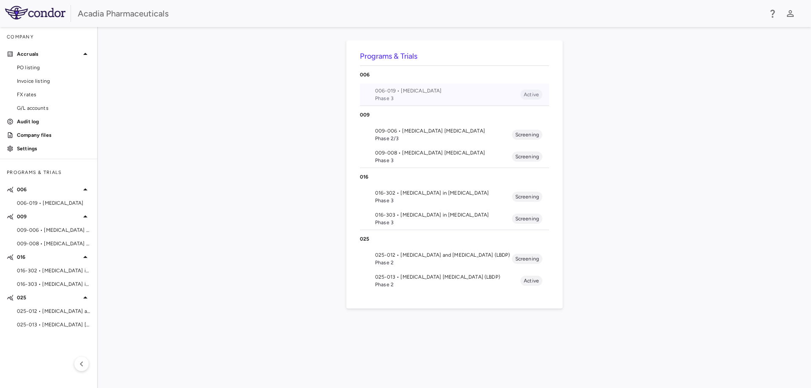
click at [385, 88] on span "006-019 • [MEDICAL_DATA]" at bounding box center [447, 91] width 145 height 8
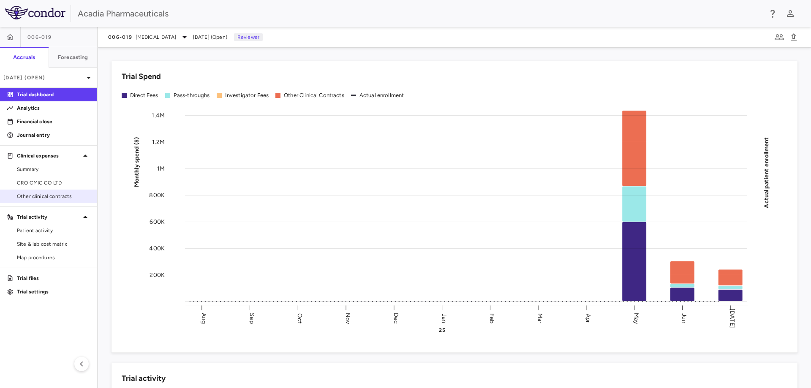
click at [54, 199] on span "Other clinical contracts" at bounding box center [53, 197] width 73 height 8
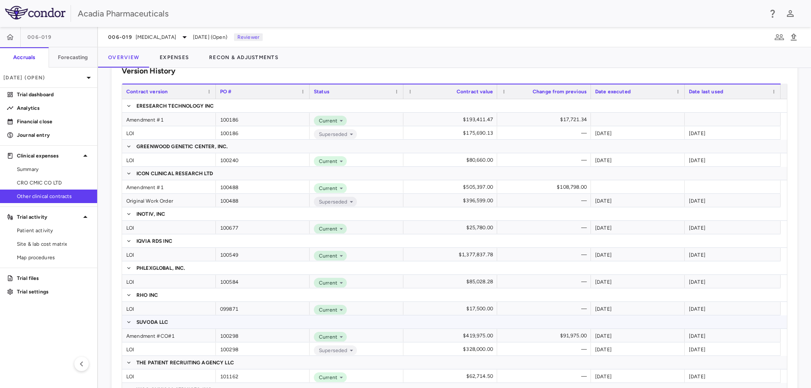
scroll to position [253, 0]
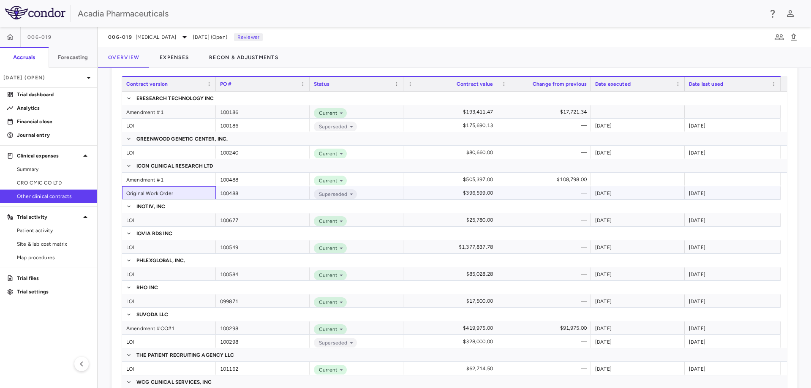
click at [152, 193] on div "Original Work Order" at bounding box center [169, 192] width 94 height 13
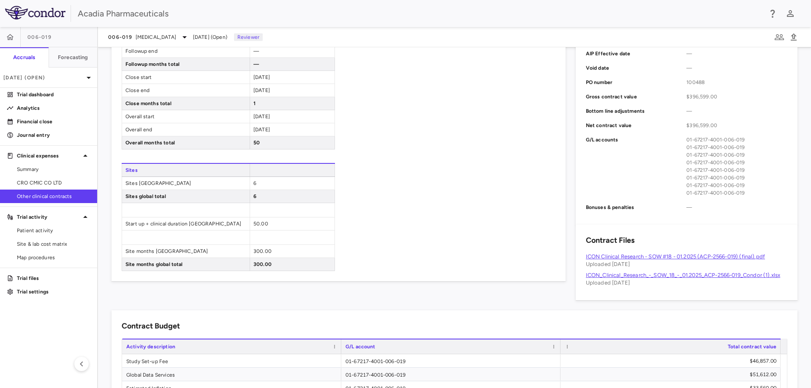
scroll to position [296, 0]
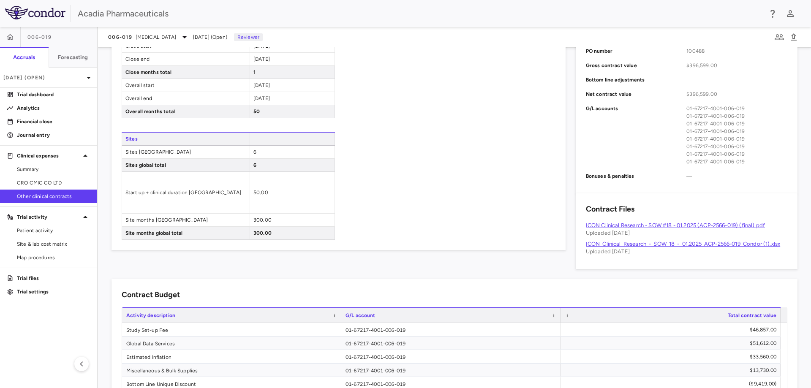
click at [596, 243] on link "ICON_Clinical_Research_-_SOW_18_-_01.2025_ACP-2566-019_Condor (1).xlsx" at bounding box center [683, 244] width 195 height 6
click at [153, 274] on div "Contract Budget Drag here to set row groups Drag here to set column labels Acti…" at bounding box center [449, 362] width 696 height 186
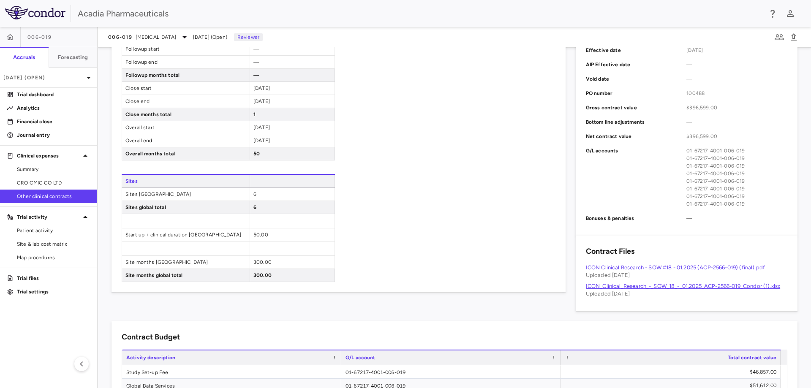
scroll to position [376, 0]
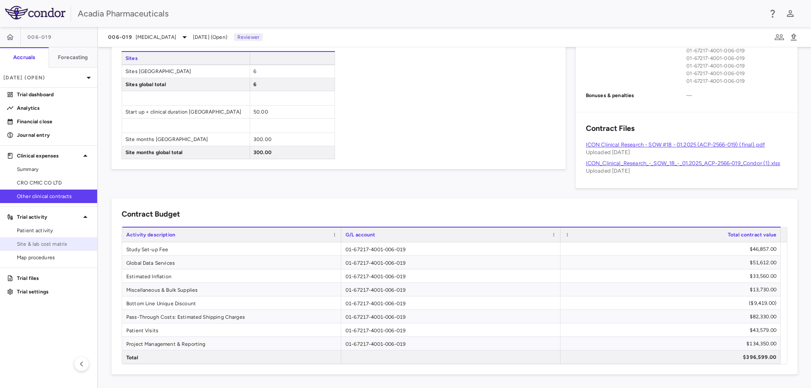
click at [46, 242] on span "Site & lab cost matrix" at bounding box center [53, 244] width 73 height 8
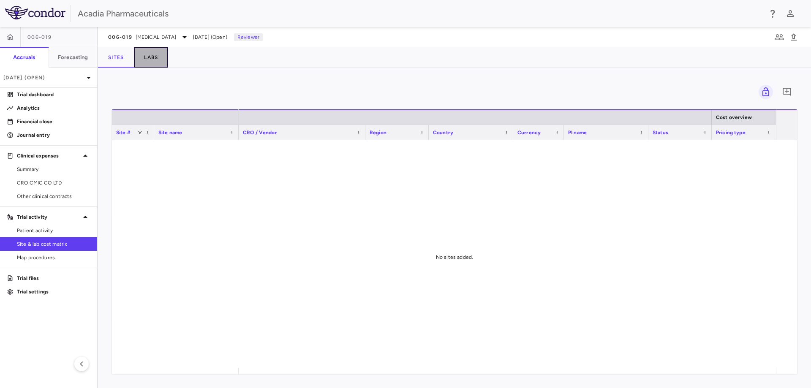
click at [149, 49] on button "Labs" at bounding box center [151, 57] width 34 height 20
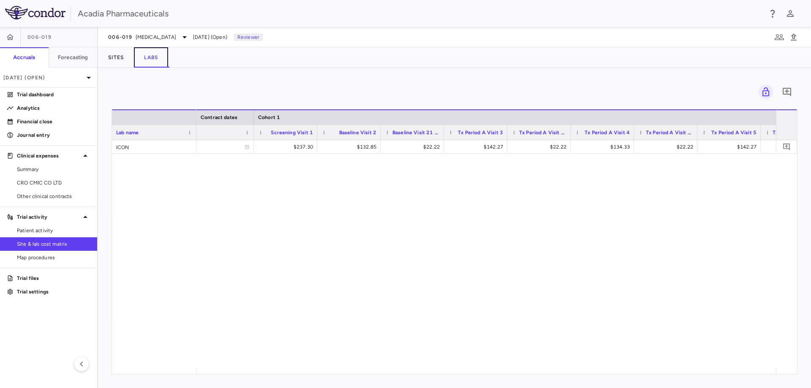
scroll to position [0, 400]
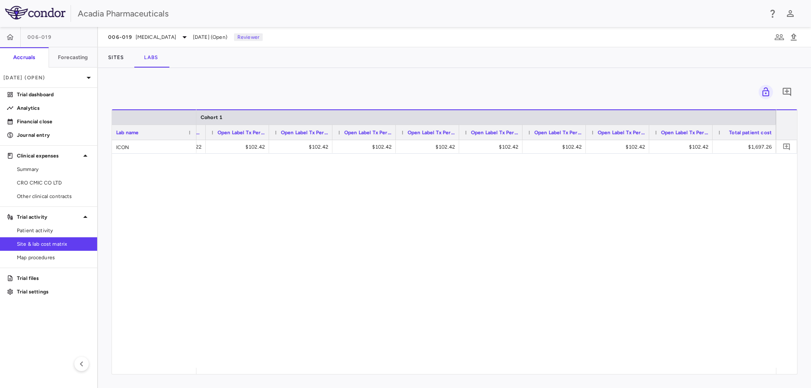
click at [169, 93] on div "0" at bounding box center [455, 92] width 686 height 21
drag, startPoint x: 292, startPoint y: 89, endPoint x: 318, endPoint y: 127, distance: 46.2
click at [295, 87] on div "0" at bounding box center [455, 92] width 686 height 21
click at [414, 167] on div "$142.27 $22.22 $102.42 $102.42 $102.42 $102.42 $102.42 $102.42 $102.42 $102.42 …" at bounding box center [486, 254] width 580 height 228
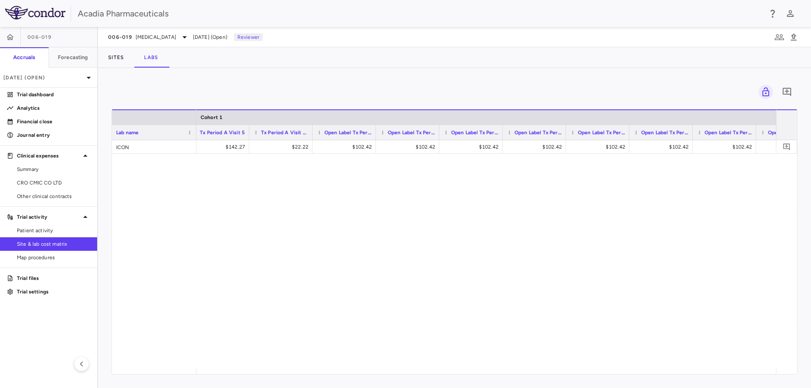
scroll to position [0, 846]
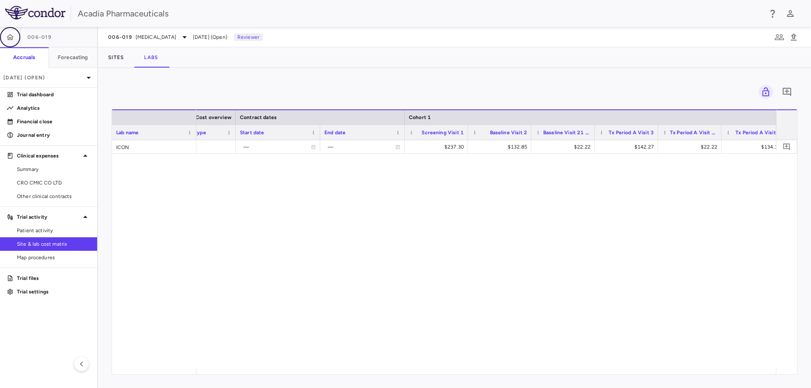
click at [15, 35] on button "button" at bounding box center [10, 37] width 20 height 20
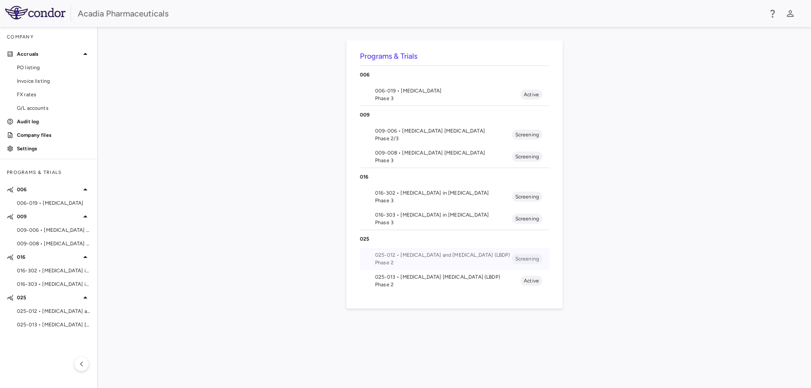
click at [404, 258] on span "025-012 • [MEDICAL_DATA] and [MEDICAL_DATA] (LBDP)" at bounding box center [443, 255] width 137 height 8
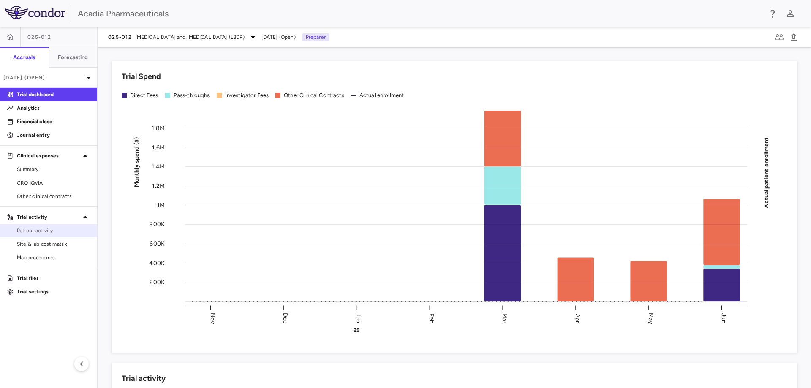
click at [69, 237] on link "Patient activity" at bounding box center [48, 230] width 97 height 13
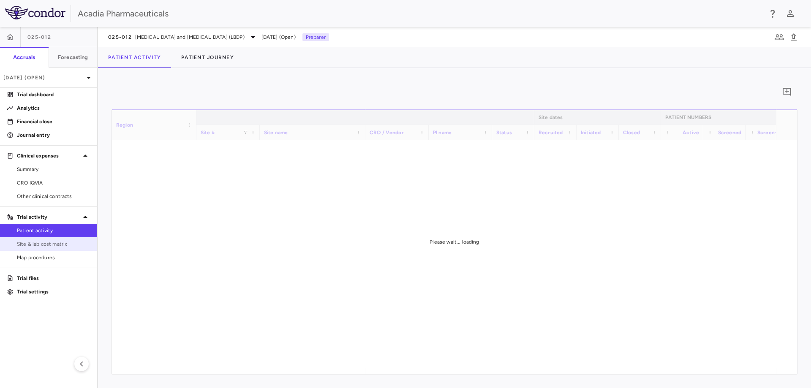
click at [69, 241] on span "Site & lab cost matrix" at bounding box center [53, 244] width 73 height 8
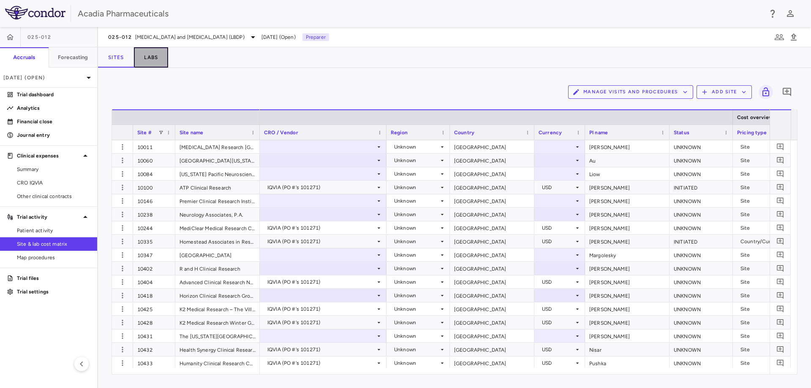
click at [159, 57] on button "Labs" at bounding box center [151, 57] width 34 height 20
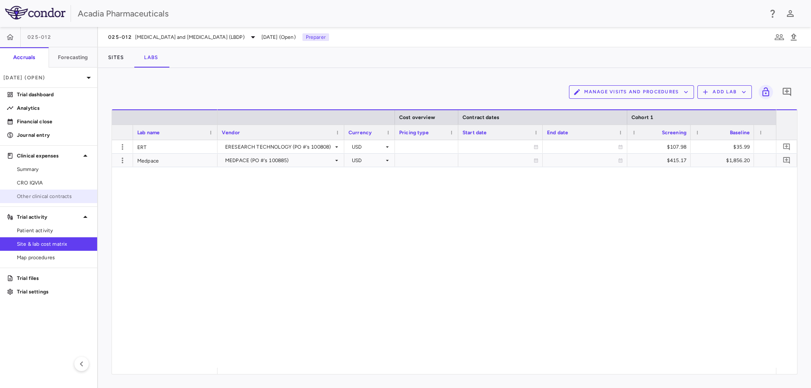
click at [35, 193] on span "Other clinical contracts" at bounding box center [53, 197] width 73 height 8
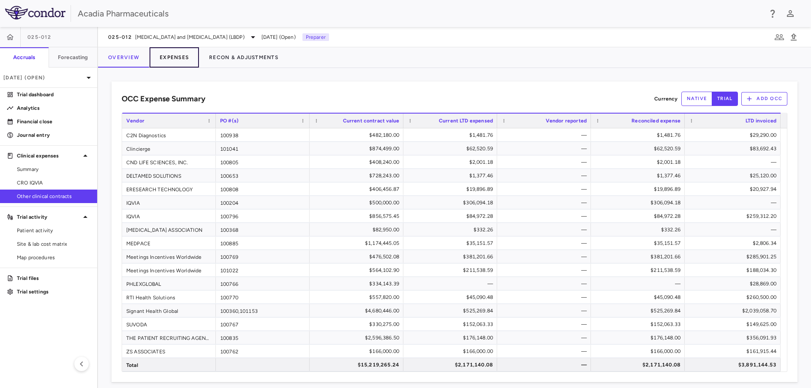
click at [172, 55] on button "Expenses" at bounding box center [174, 57] width 49 height 20
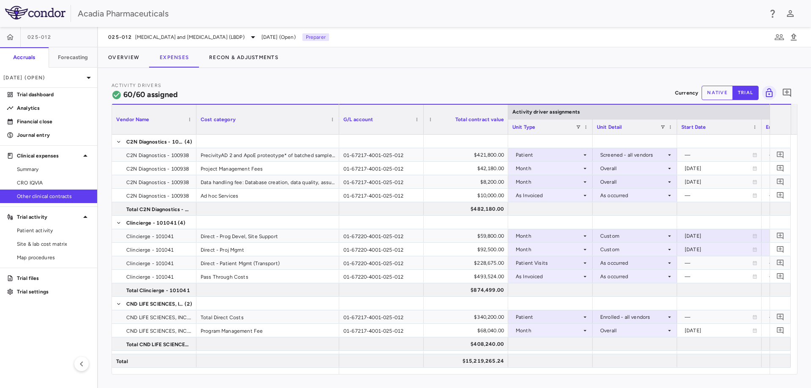
drag, startPoint x: 280, startPoint y: 128, endPoint x: 329, endPoint y: 176, distance: 68.4
click at [337, 140] on div "Vendor Name Cost category Activity driver assignments G/L account" at bounding box center [454, 239] width 685 height 270
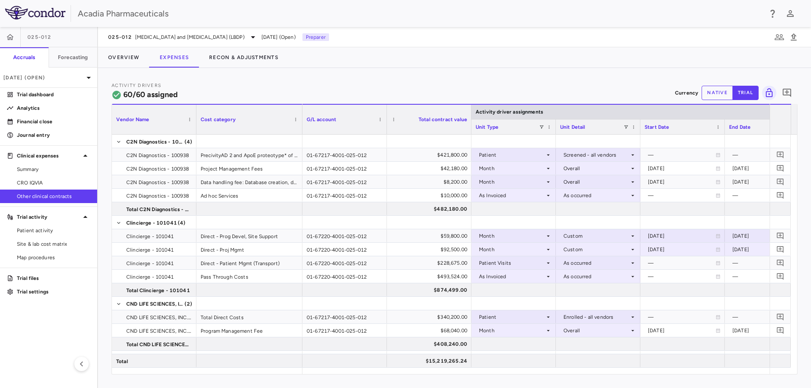
drag, startPoint x: 337, startPoint y: 129, endPoint x: 301, endPoint y: 126, distance: 36.5
click at [301, 126] on div at bounding box center [301, 120] width 3 height 30
click at [27, 98] on p "Trial dashboard" at bounding box center [53, 95] width 73 height 8
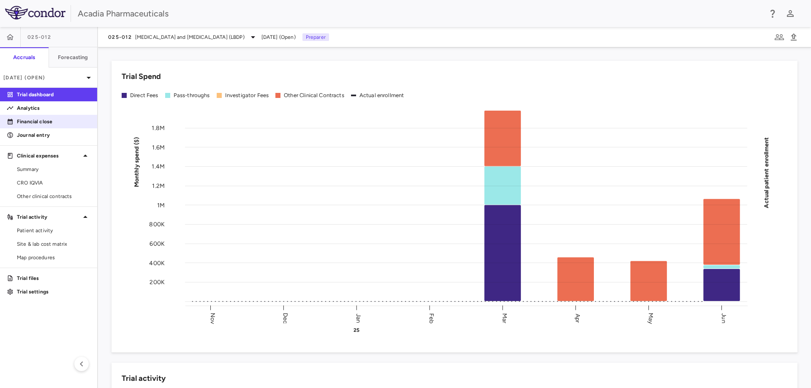
click at [62, 125] on p "Financial close" at bounding box center [53, 122] width 73 height 8
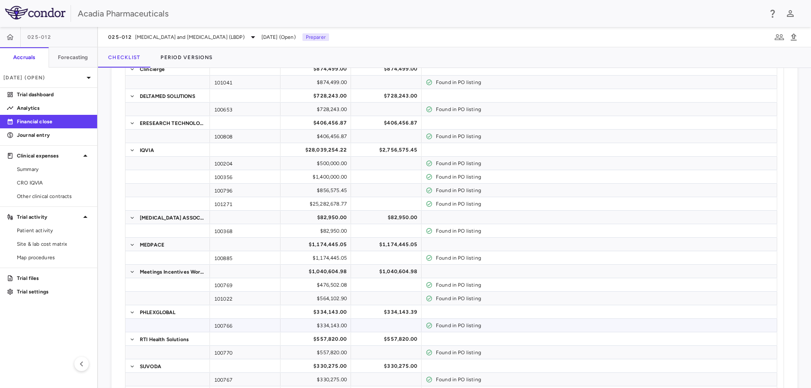
scroll to position [84, 0]
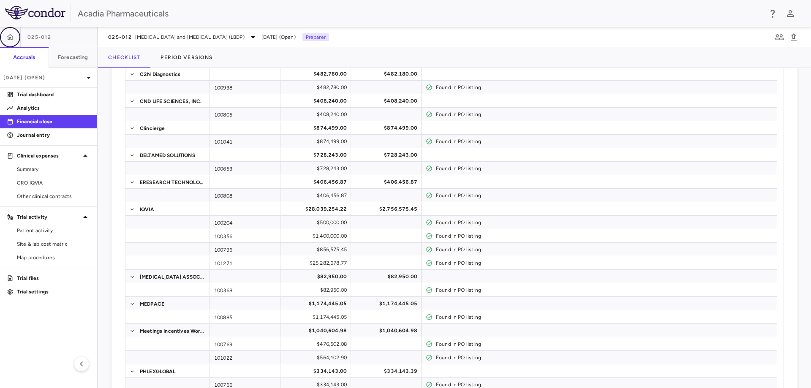
click at [14, 41] on button "button" at bounding box center [10, 37] width 20 height 20
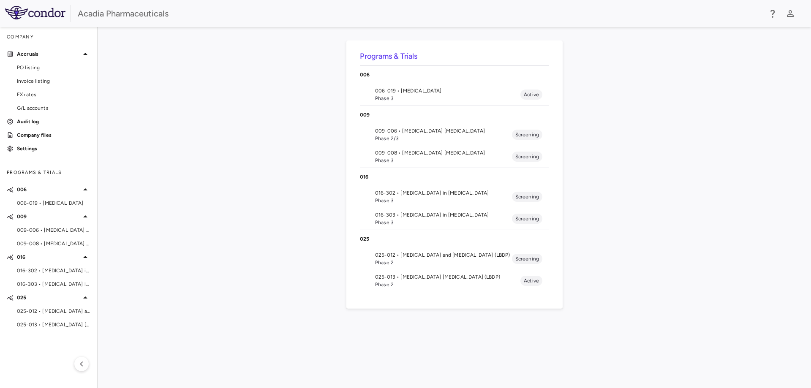
click at [398, 129] on span "009-006 • [MEDICAL_DATA] [MEDICAL_DATA]" at bounding box center [443, 131] width 137 height 8
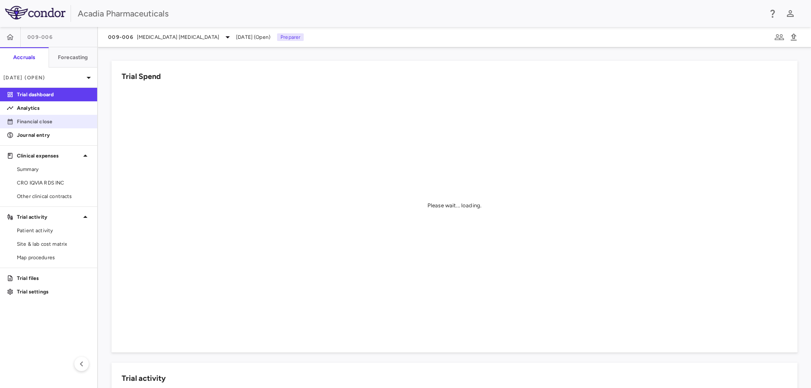
click at [45, 123] on p "Financial close" at bounding box center [53, 122] width 73 height 8
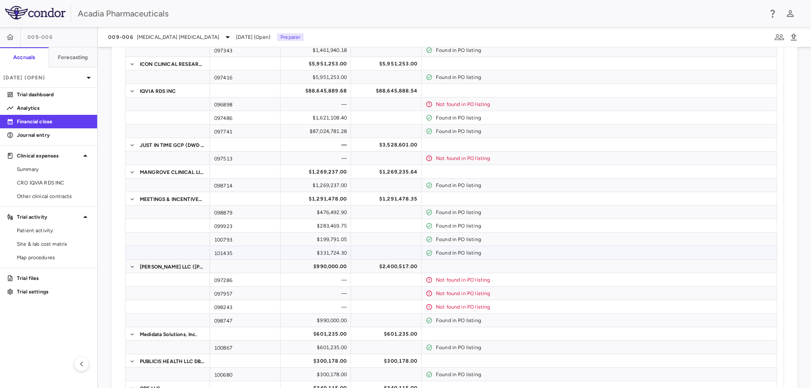
scroll to position [211, 0]
click at [40, 110] on p "Analytics" at bounding box center [53, 108] width 73 height 8
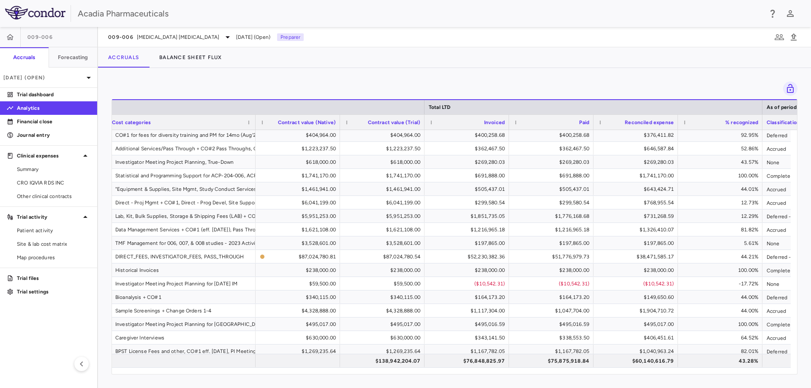
scroll to position [0, 331]
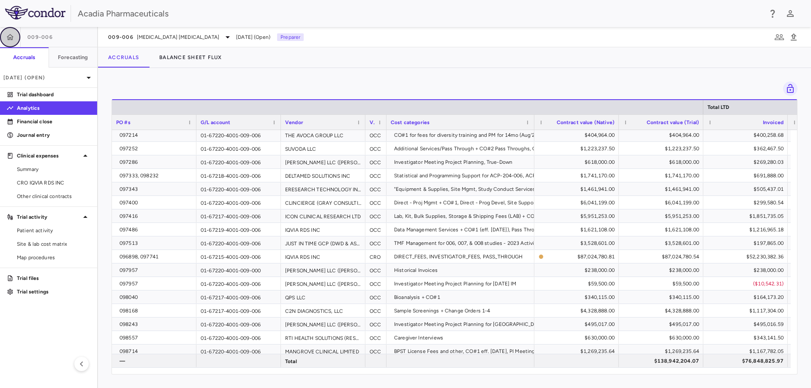
click at [14, 36] on icon "button" at bounding box center [10, 37] width 8 height 8
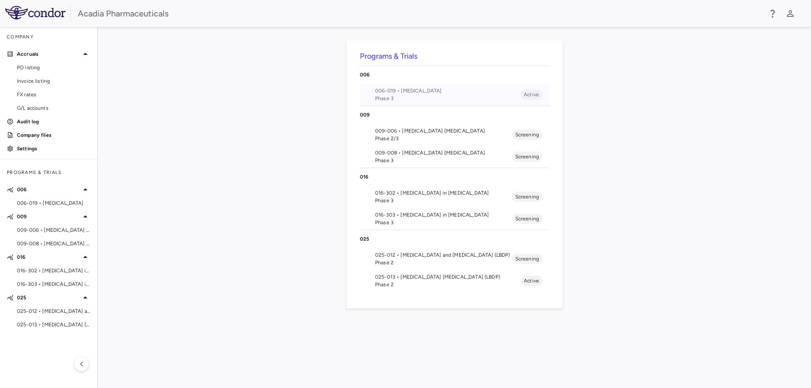
click at [470, 94] on span "006-019 • [MEDICAL_DATA]" at bounding box center [447, 91] width 145 height 8
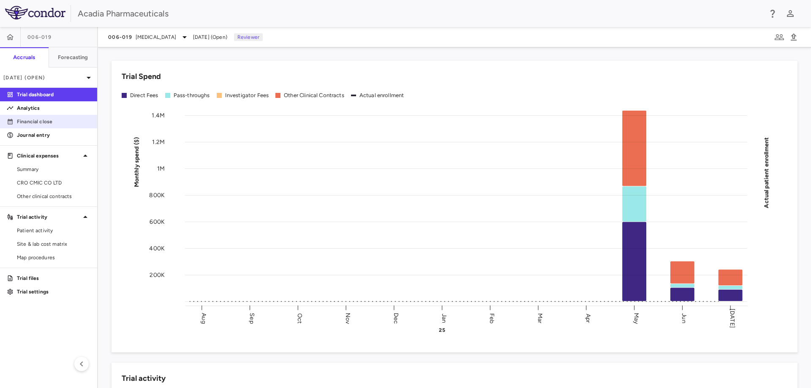
click at [75, 127] on link "Financial close" at bounding box center [48, 121] width 97 height 13
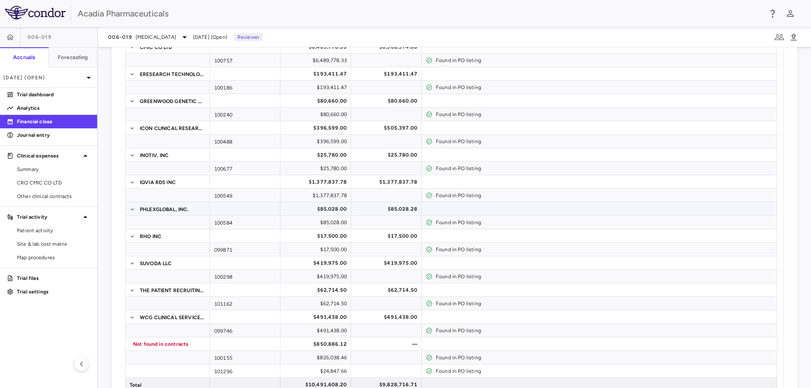
scroll to position [84, 0]
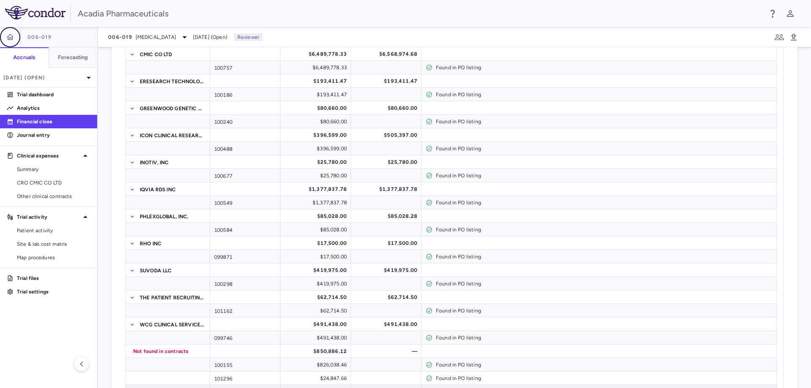
click at [14, 40] on icon "button" at bounding box center [10, 37] width 8 height 8
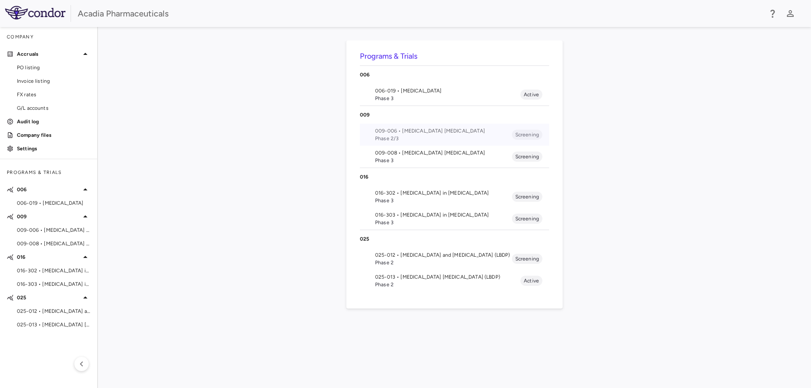
click at [397, 127] on span "009-006 • [MEDICAL_DATA] [MEDICAL_DATA]" at bounding box center [443, 131] width 137 height 8
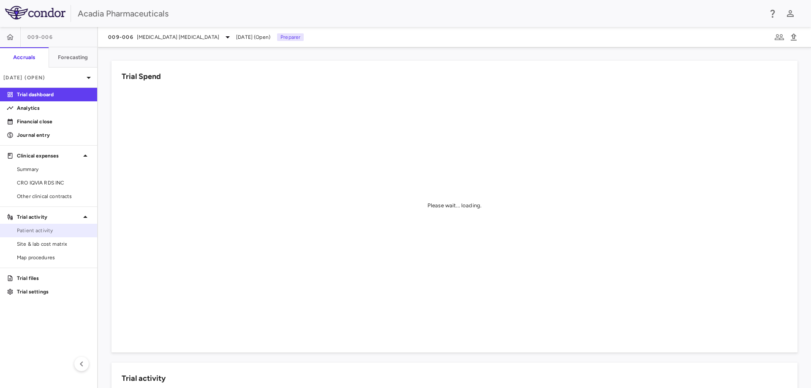
click at [45, 231] on span "Patient activity" at bounding box center [53, 231] width 73 height 8
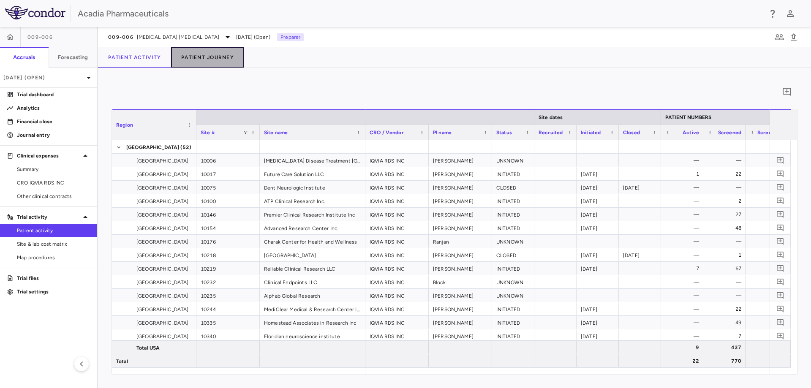
click at [196, 66] on button "Patient Journey" at bounding box center [207, 57] width 73 height 20
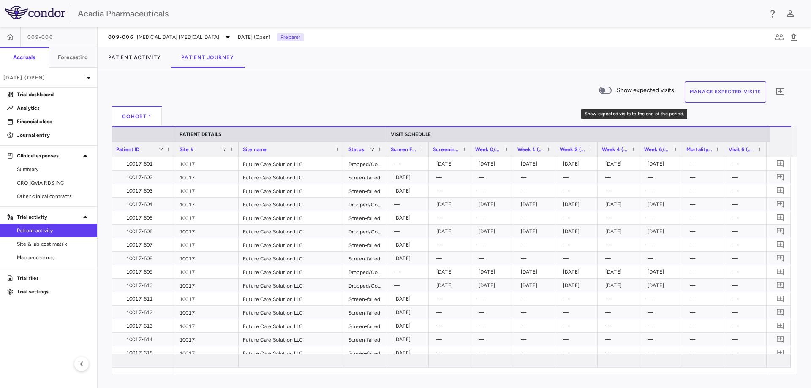
click at [641, 93] on span "Show expected visits" at bounding box center [646, 90] width 58 height 9
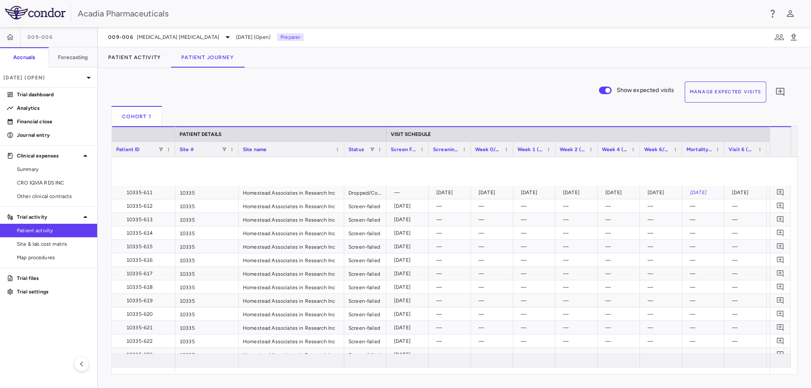
scroll to position [2830, 0]
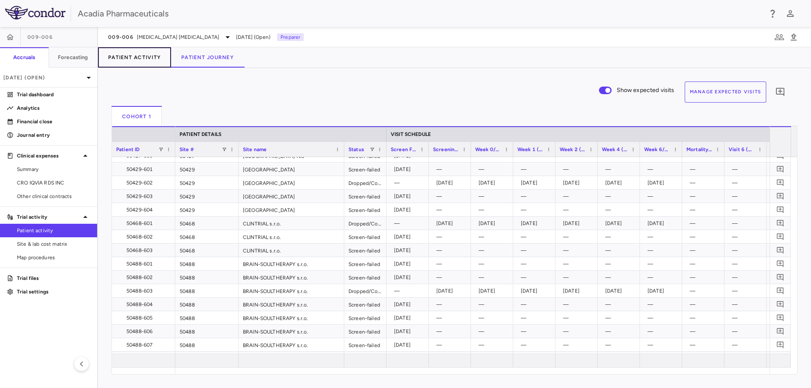
click at [138, 56] on button "Patient Activity" at bounding box center [134, 57] width 73 height 20
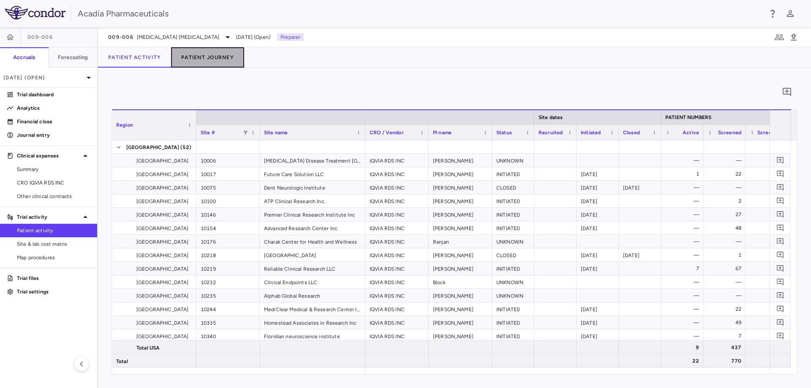
click at [203, 54] on button "Patient Journey" at bounding box center [207, 57] width 73 height 20
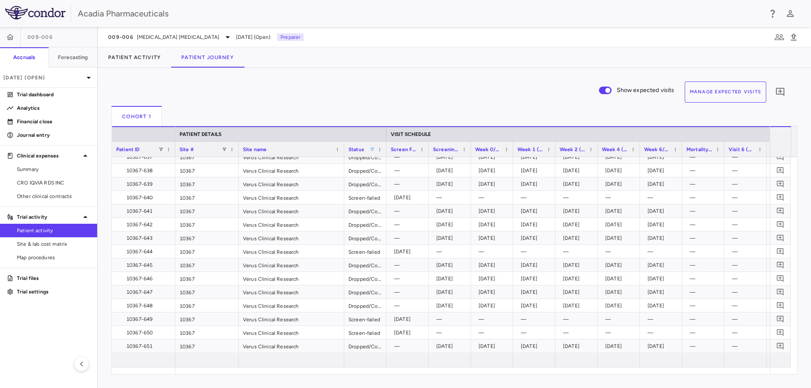
click at [373, 151] on span at bounding box center [372, 149] width 5 height 5
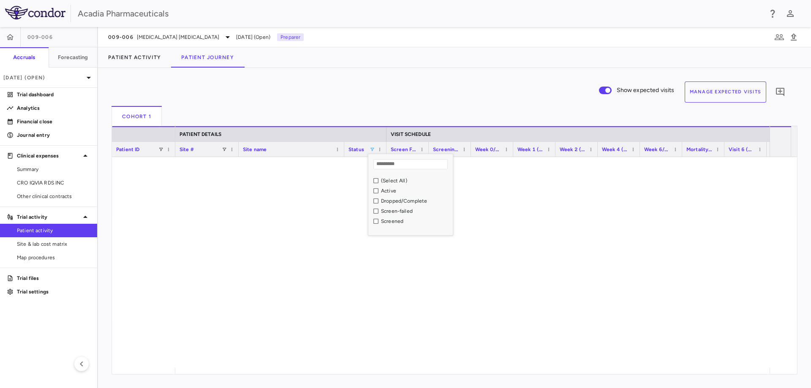
click at [380, 190] on div "Active" at bounding box center [412, 191] width 79 height 10
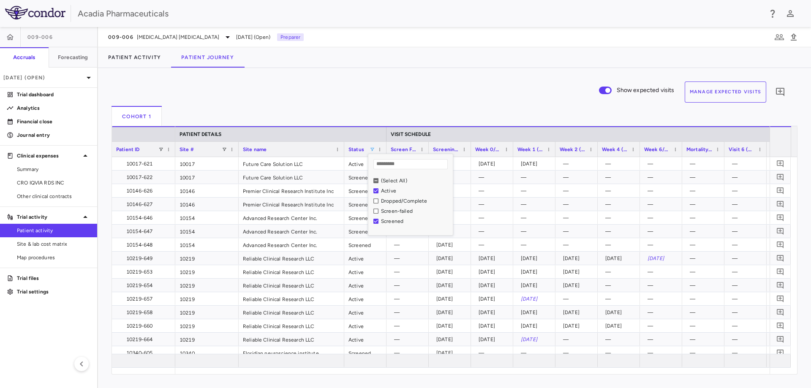
click at [392, 219] on div "Screened" at bounding box center [415, 221] width 69 height 6
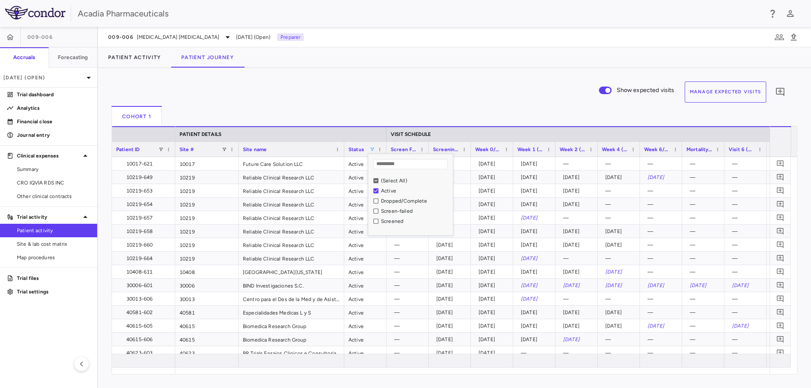
click at [593, 112] on div "Cohort 1" at bounding box center [455, 116] width 686 height 20
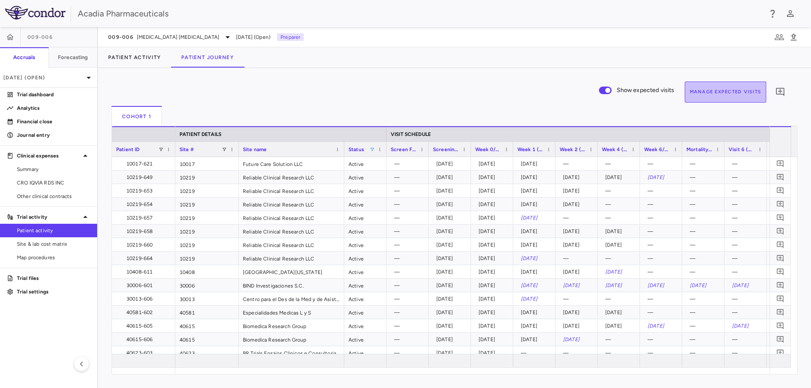
click at [745, 93] on button "Manage Expected Visits" at bounding box center [726, 92] width 82 height 21
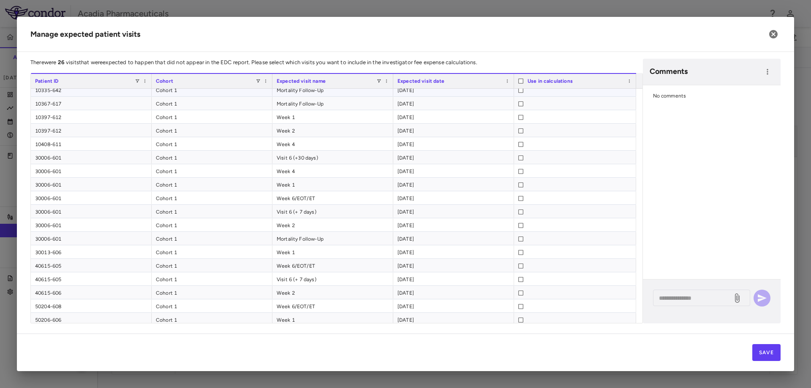
scroll to position [117, 0]
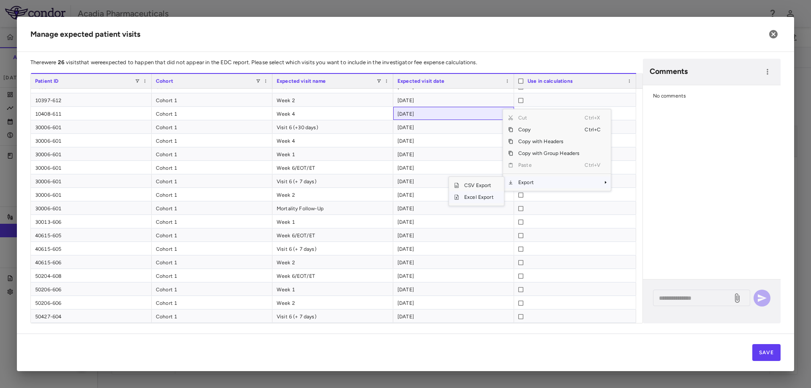
click at [490, 200] on span "Excel Export" at bounding box center [479, 197] width 40 height 12
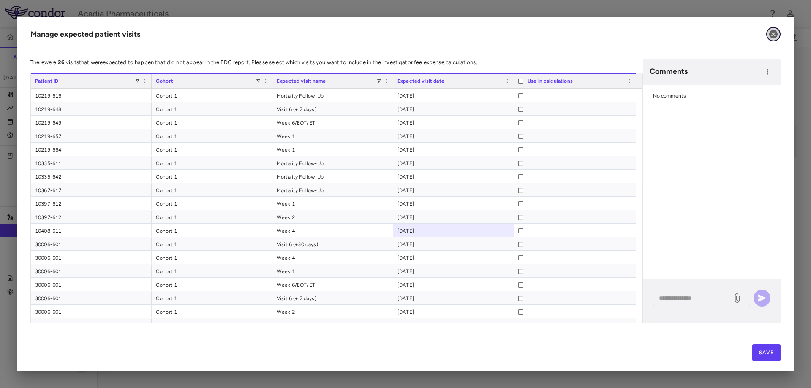
click at [773, 35] on icon "button" at bounding box center [773, 34] width 10 height 10
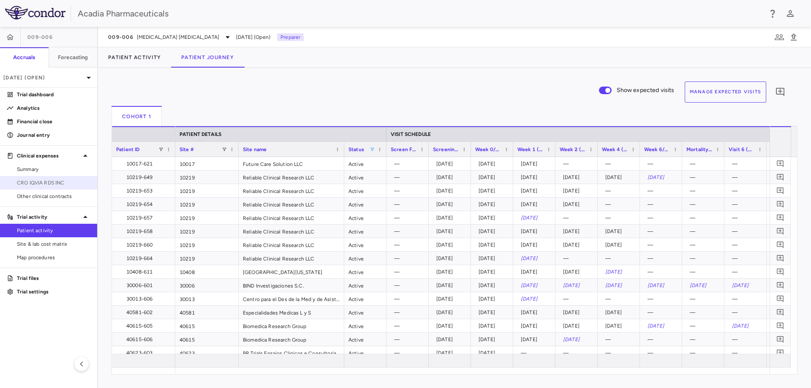
click at [72, 180] on span "CRO IQVIA RDS INC" at bounding box center [53, 183] width 73 height 8
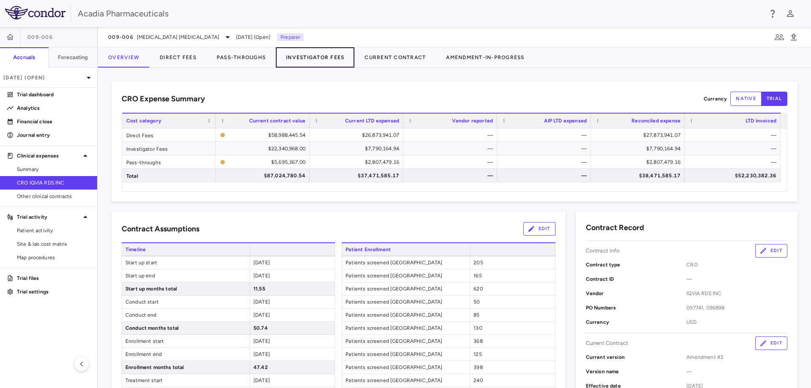
click at [297, 54] on button "Investigator Fees" at bounding box center [315, 57] width 79 height 20
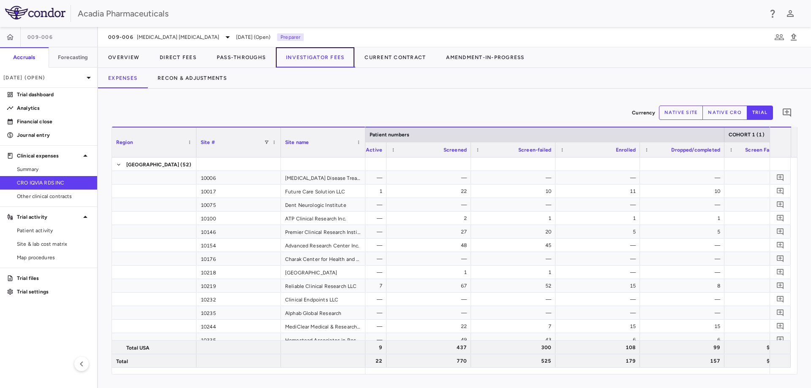
scroll to position [0, 181]
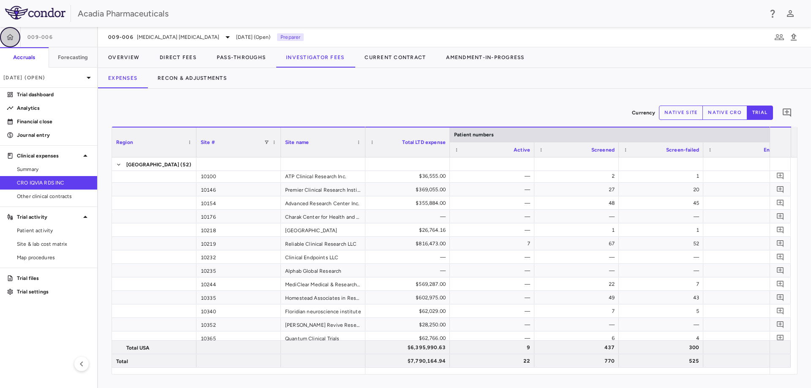
click at [14, 35] on icon "button" at bounding box center [10, 37] width 8 height 8
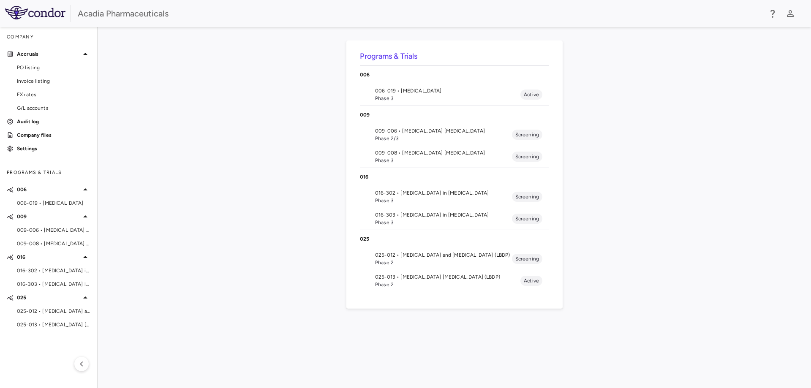
click at [413, 193] on span "016-302 • [MEDICAL_DATA] in [MEDICAL_DATA]" at bounding box center [443, 193] width 137 height 8
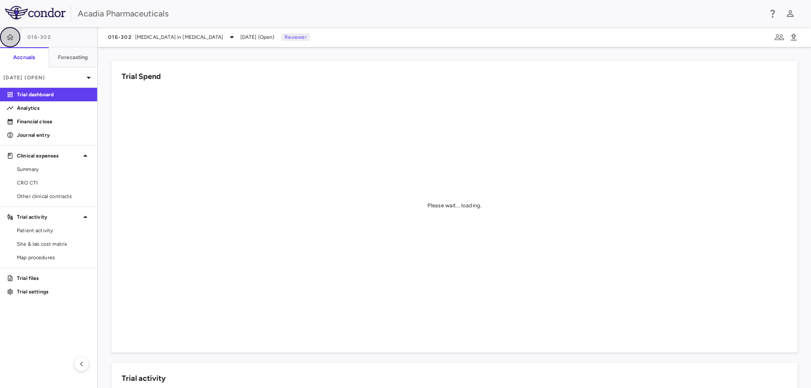
click at [15, 37] on button "button" at bounding box center [10, 37] width 20 height 20
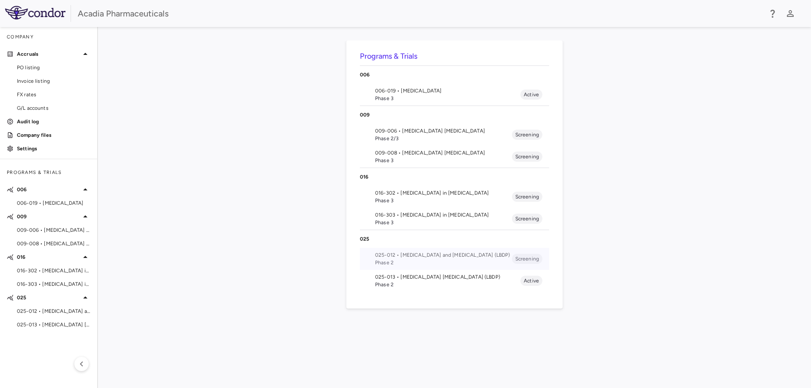
click at [419, 257] on span "025-012 • [MEDICAL_DATA] and [MEDICAL_DATA] (LBDP)" at bounding box center [443, 255] width 137 height 8
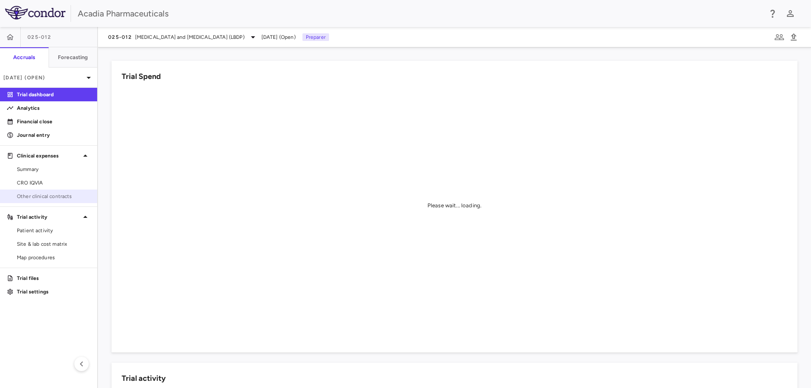
click at [62, 195] on span "Other clinical contracts" at bounding box center [53, 197] width 73 height 8
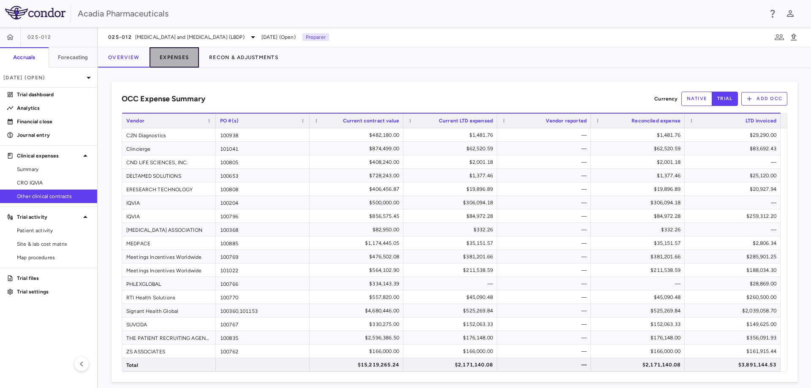
click at [174, 53] on button "Expenses" at bounding box center [174, 57] width 49 height 20
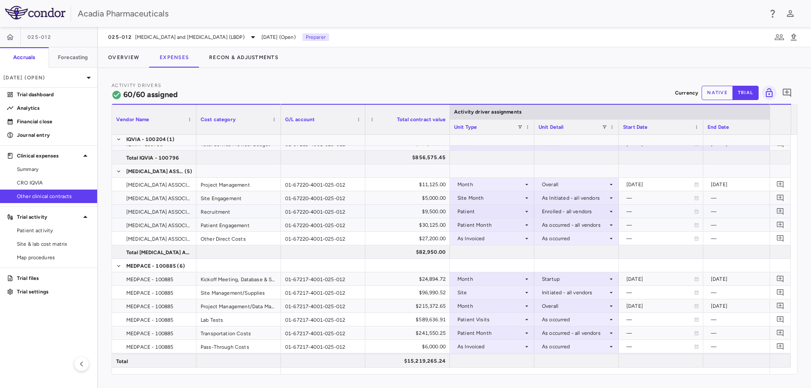
scroll to position [549, 0]
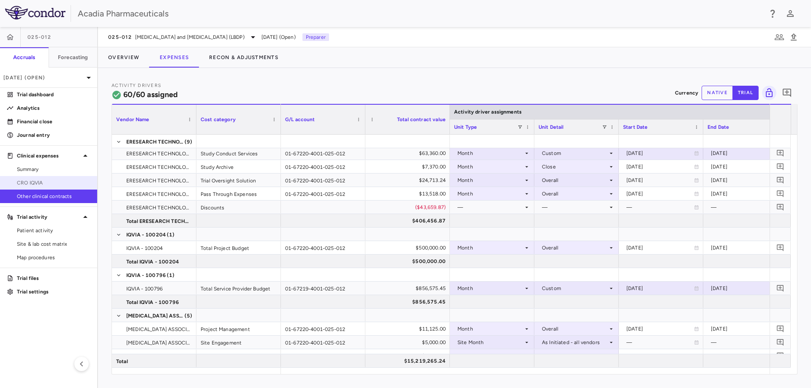
click at [54, 185] on span "CRO IQVIA" at bounding box center [53, 183] width 73 height 8
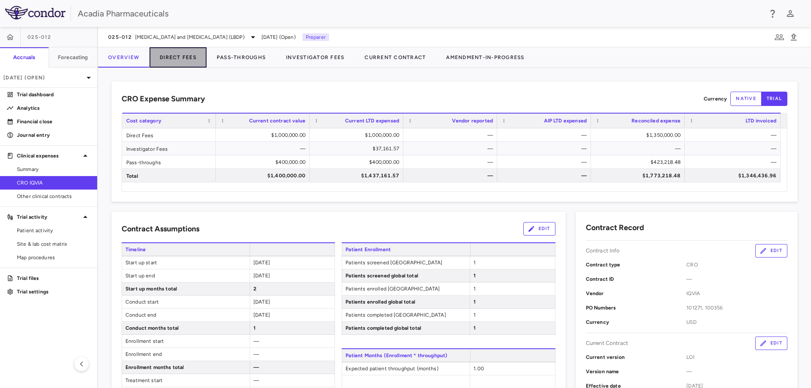
click at [187, 55] on button "Direct Fees" at bounding box center [178, 57] width 57 height 20
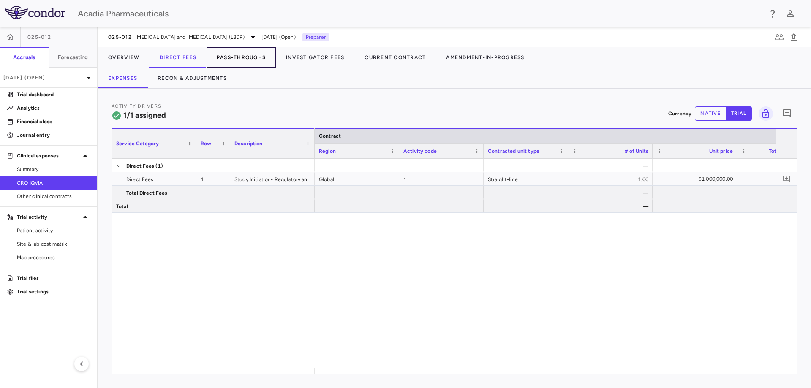
click at [253, 60] on button "Pass-Throughs" at bounding box center [241, 57] width 69 height 20
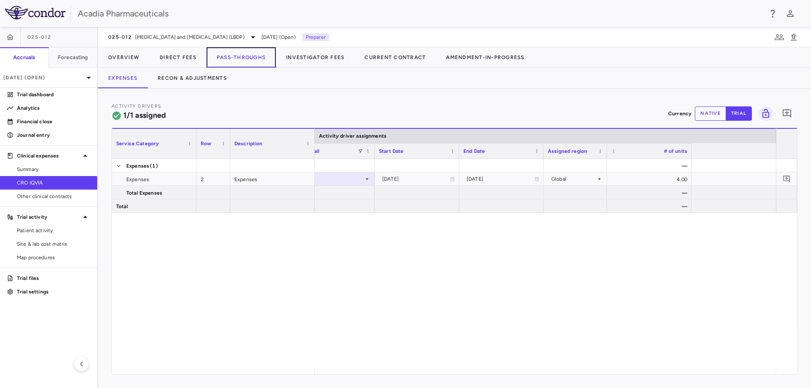
scroll to position [0, 805]
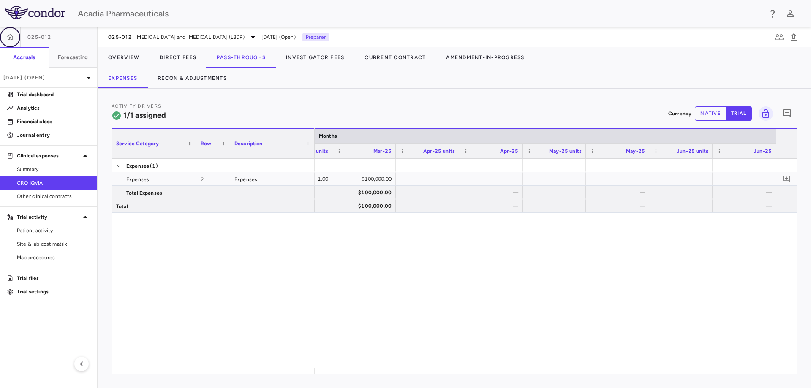
click at [12, 40] on icon "button" at bounding box center [10, 37] width 8 height 8
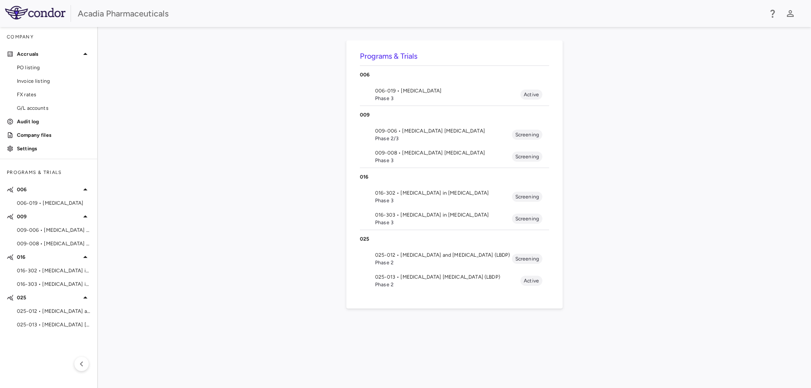
click at [416, 91] on span "006-019 • [MEDICAL_DATA]" at bounding box center [447, 91] width 145 height 8
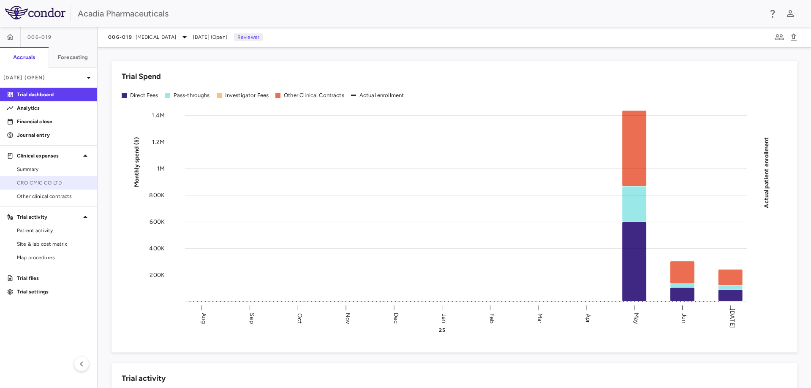
click at [57, 188] on link "CRO CMIC CO LTD" at bounding box center [48, 183] width 97 height 13
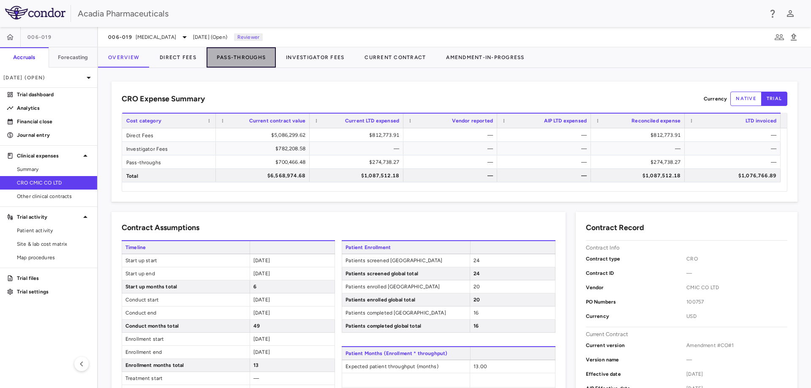
click at [254, 57] on button "Pass-Throughs" at bounding box center [241, 57] width 69 height 20
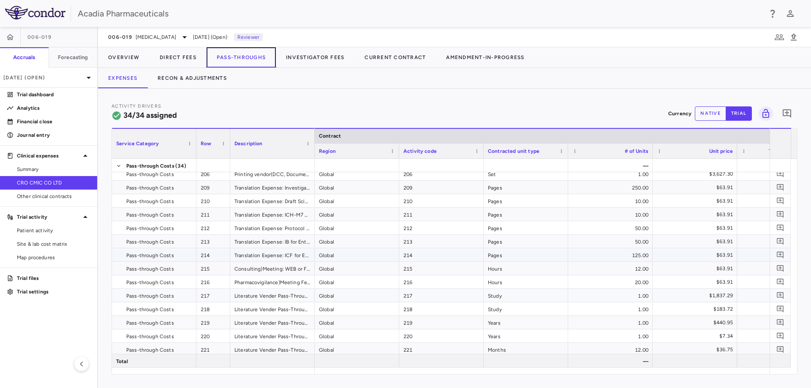
scroll to position [169, 0]
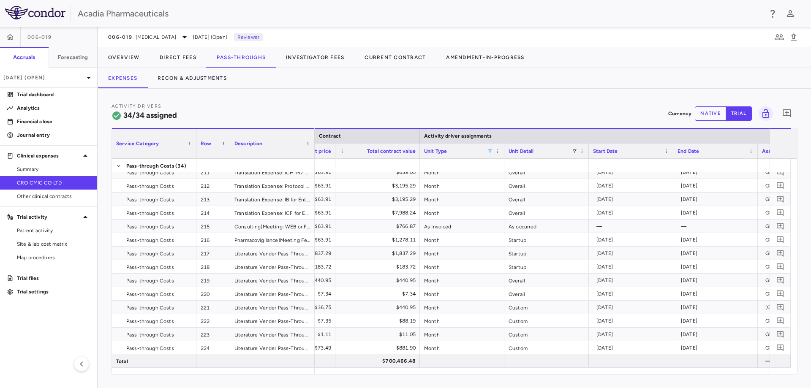
click at [490, 151] on span at bounding box center [489, 151] width 5 height 5
click at [501, 181] on div "(Select All)" at bounding box center [533, 183] width 69 height 6
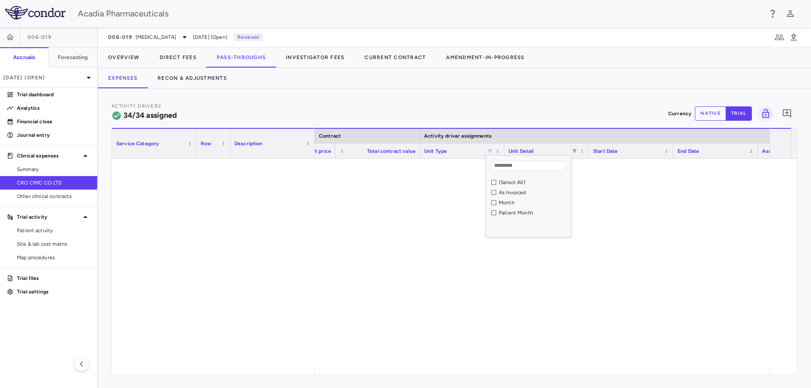
click at [502, 193] on div "As Invoiced" at bounding box center [533, 193] width 69 height 6
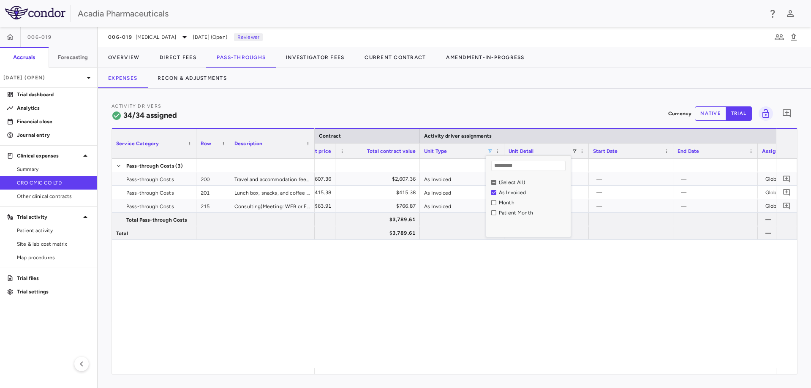
drag, startPoint x: 431, startPoint y: 294, endPoint x: 438, endPoint y: 288, distance: 9.0
click at [434, 291] on div "— — 1.00 $2,607.36 $2,607.36 As Invoiced As occurred — — Global — 1.00 $415.38 …" at bounding box center [545, 263] width 461 height 209
click at [492, 152] on span at bounding box center [489, 151] width 5 height 5
click at [482, 120] on div "Activity Drivers 34/34 assigned Currency native trial 0" at bounding box center [455, 113] width 686 height 22
click at [488, 153] on span at bounding box center [489, 151] width 5 height 5
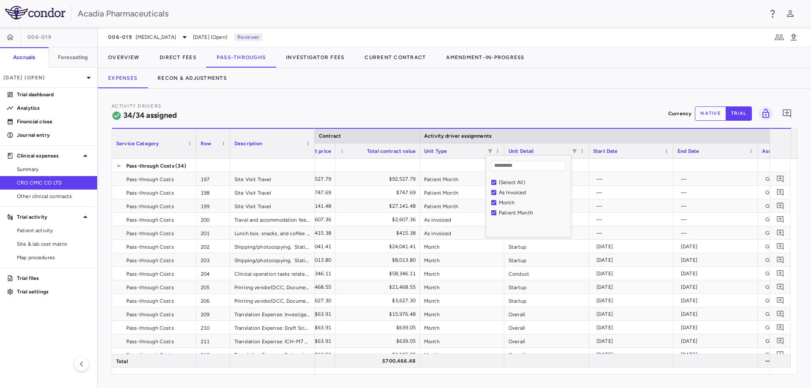
click at [482, 99] on div "Activity Drivers 34/34 assigned Currency native trial 0 Column Filtered. Press …" at bounding box center [454, 238] width 713 height 299
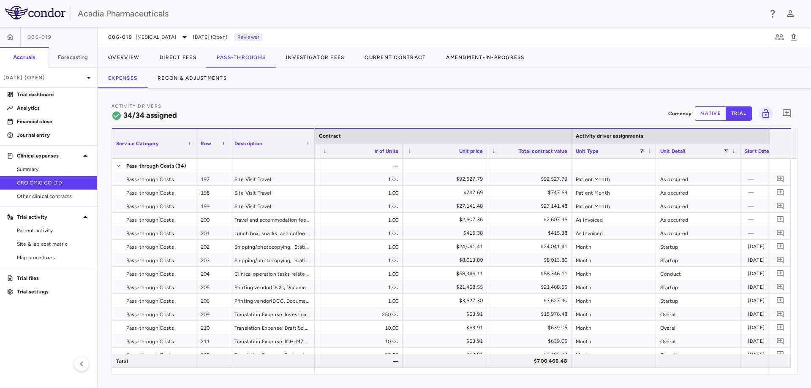
scroll to position [0, 106]
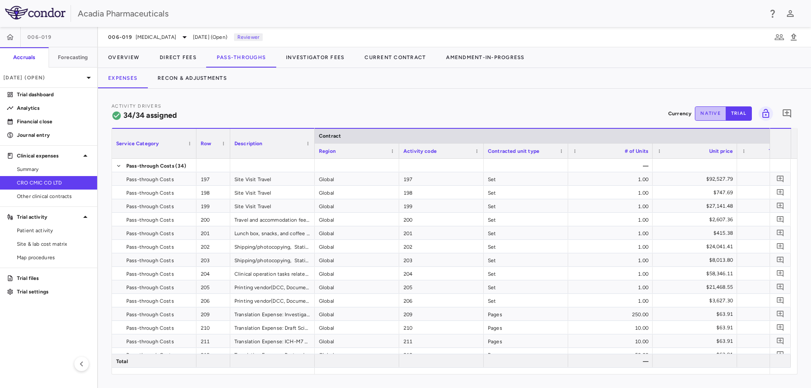
click at [720, 115] on button "native" at bounding box center [710, 113] width 31 height 14
click at [180, 52] on button "Direct Fees" at bounding box center [178, 57] width 57 height 20
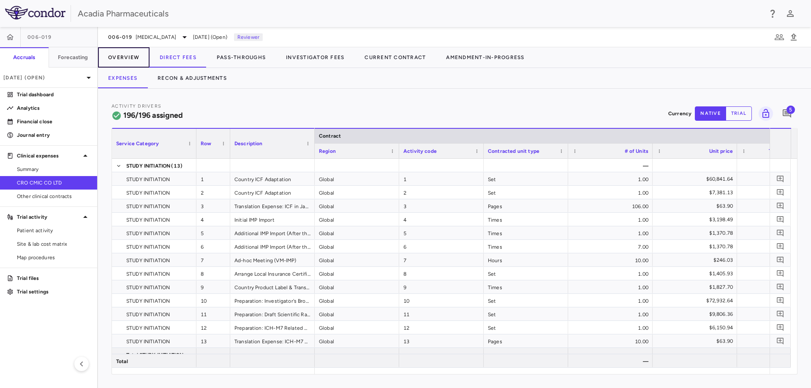
click at [136, 55] on button "Overview" at bounding box center [124, 57] width 52 height 20
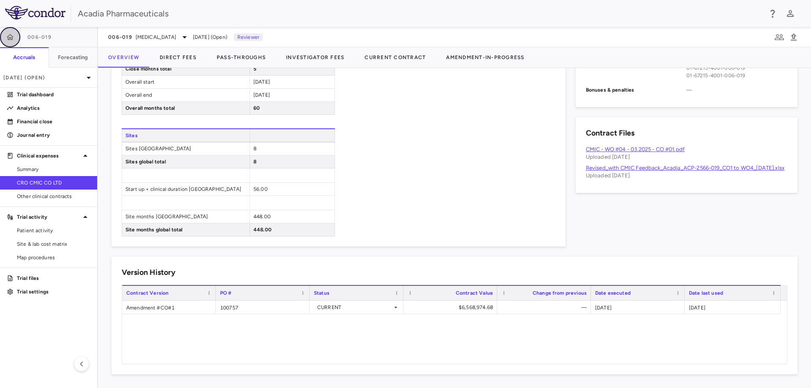
click at [12, 36] on icon "button" at bounding box center [10, 37] width 7 height 6
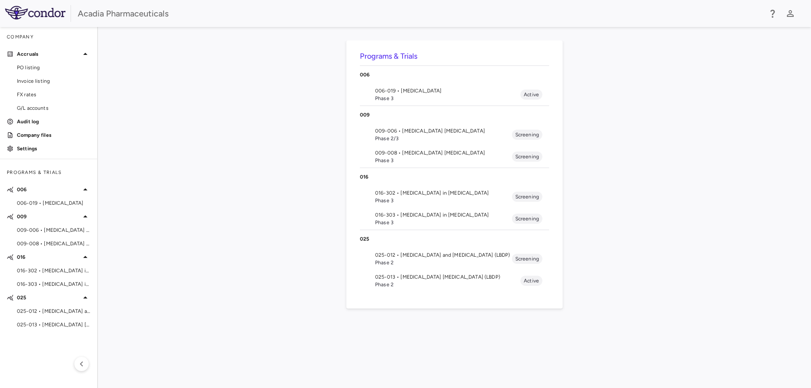
click at [436, 98] on span "Phase 3" at bounding box center [447, 99] width 145 height 8
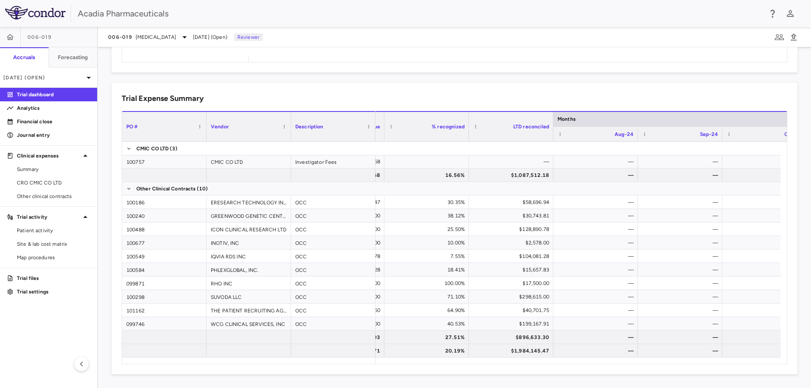
scroll to position [0, 239]
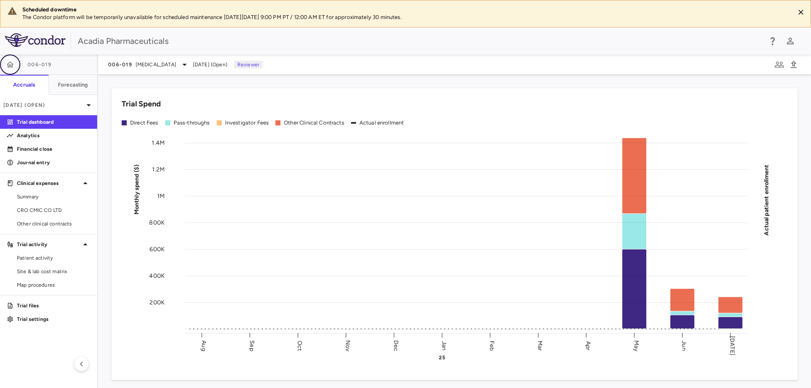
click at [13, 63] on icon "button" at bounding box center [10, 64] width 8 height 8
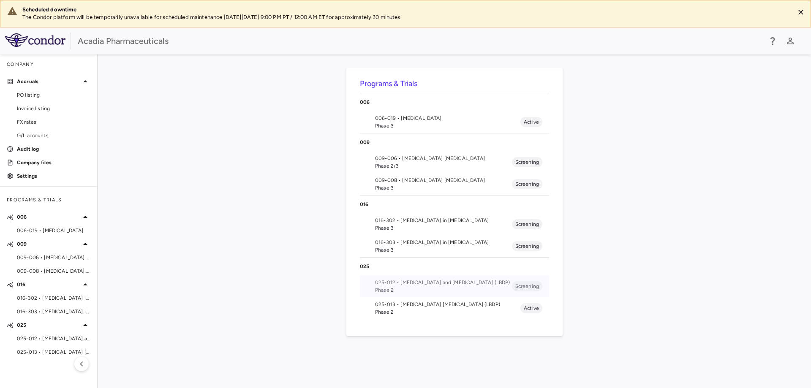
click at [406, 280] on span "025-012 • [MEDICAL_DATA] and [MEDICAL_DATA] (LBDP)" at bounding box center [443, 283] width 137 height 8
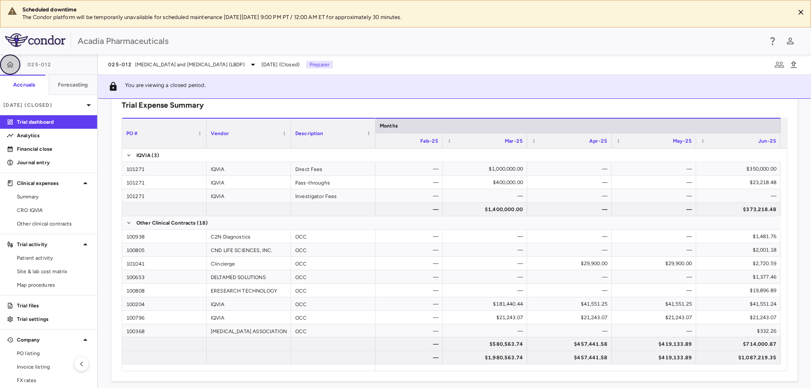
click at [13, 57] on button "button" at bounding box center [10, 64] width 20 height 20
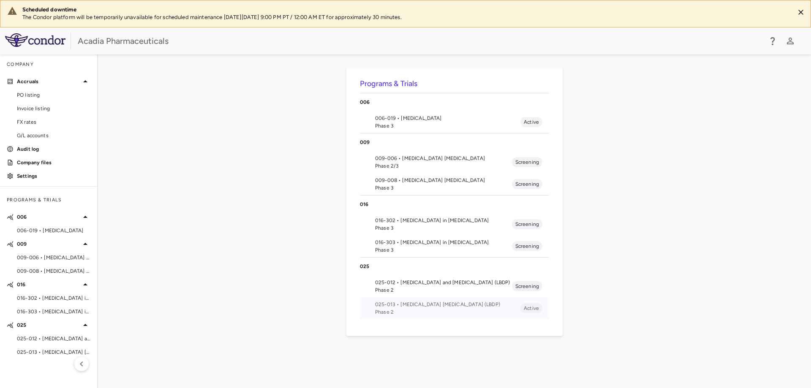
click at [414, 310] on span "Phase 2" at bounding box center [447, 312] width 145 height 8
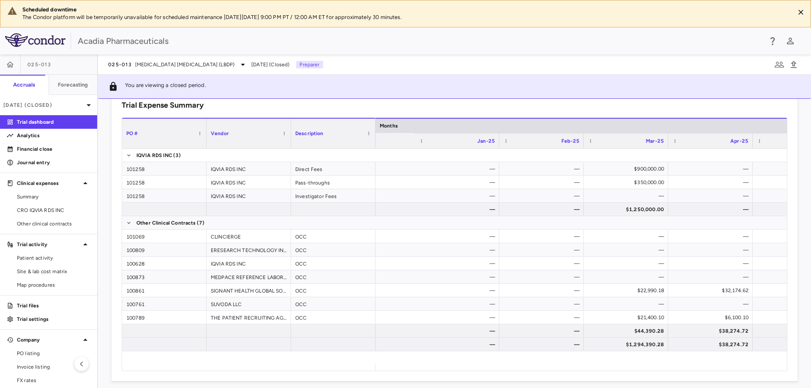
scroll to position [0, 440]
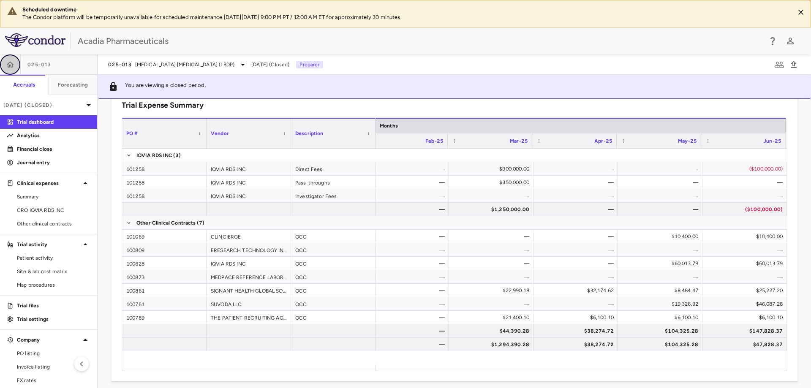
click at [14, 66] on icon "button" at bounding box center [10, 64] width 8 height 8
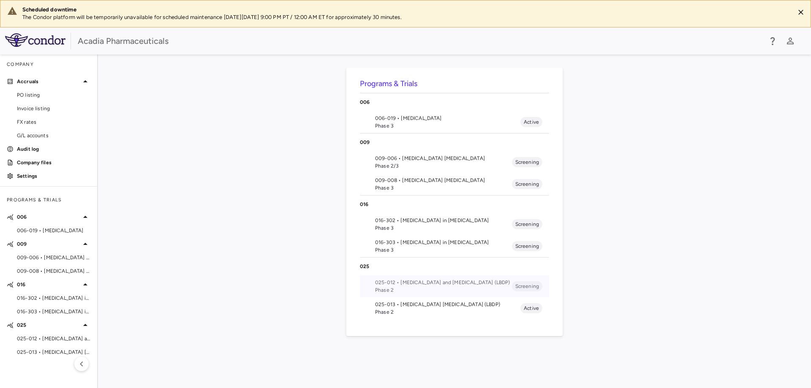
click at [453, 289] on span "Phase 2" at bounding box center [443, 290] width 137 height 8
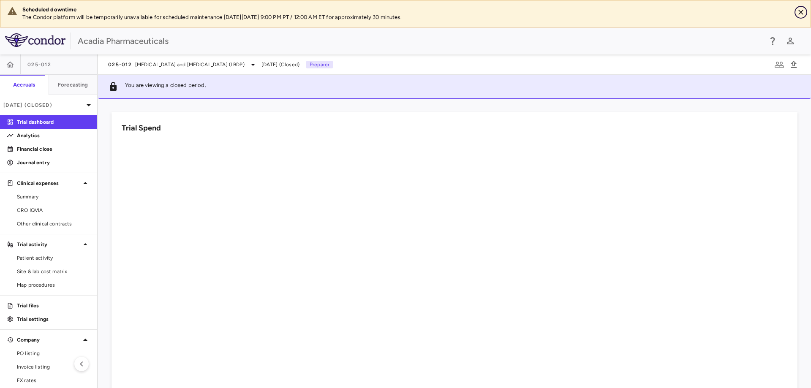
click at [798, 14] on icon "Close" at bounding box center [801, 12] width 8 height 8
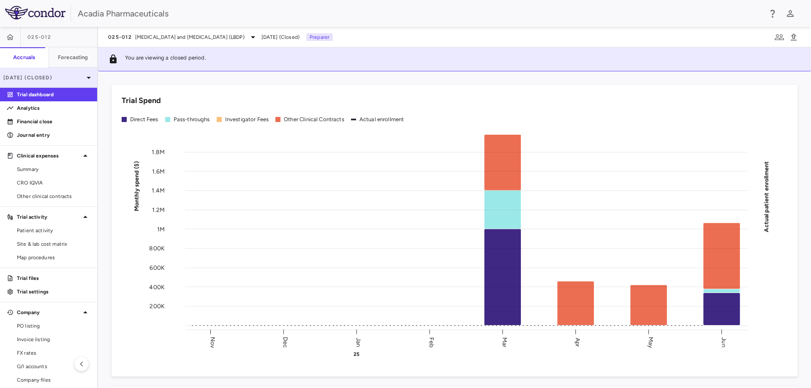
click at [84, 79] on icon at bounding box center [89, 78] width 10 height 10
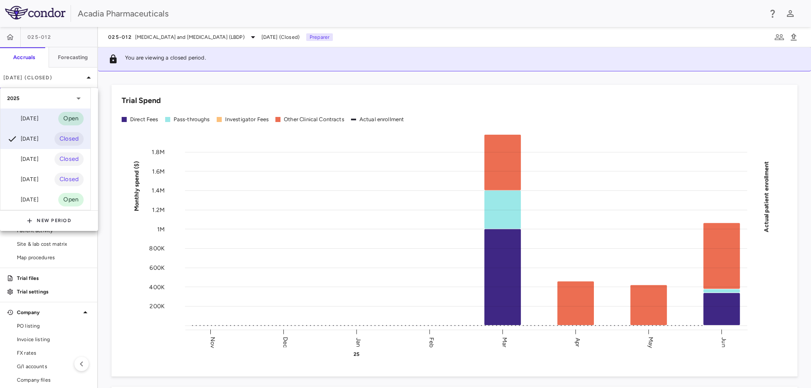
click at [38, 122] on div "[DATE]" at bounding box center [22, 119] width 31 height 10
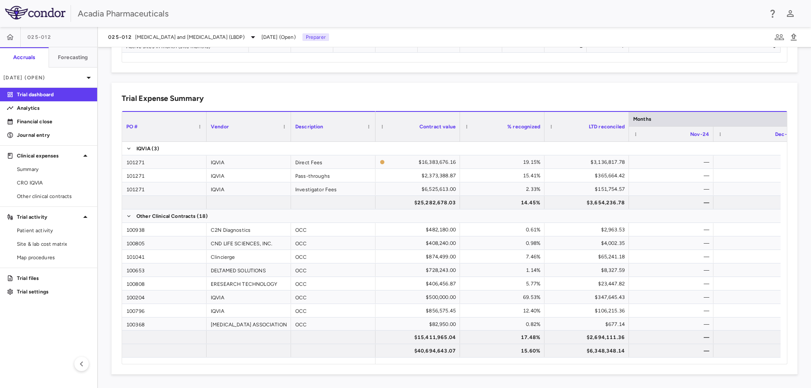
scroll to position [0, 615]
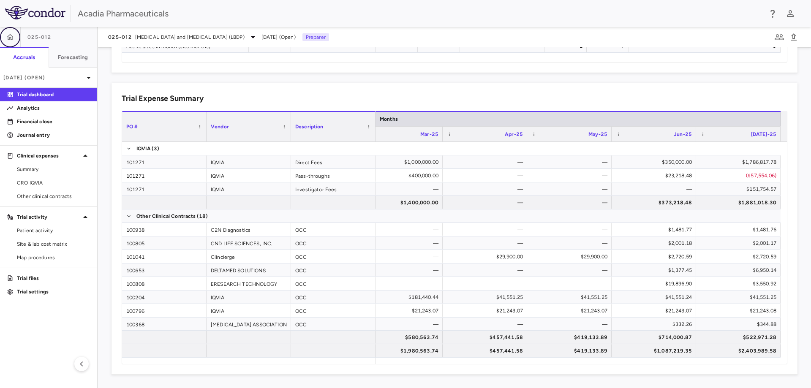
click at [14, 38] on icon "button" at bounding box center [10, 37] width 8 height 8
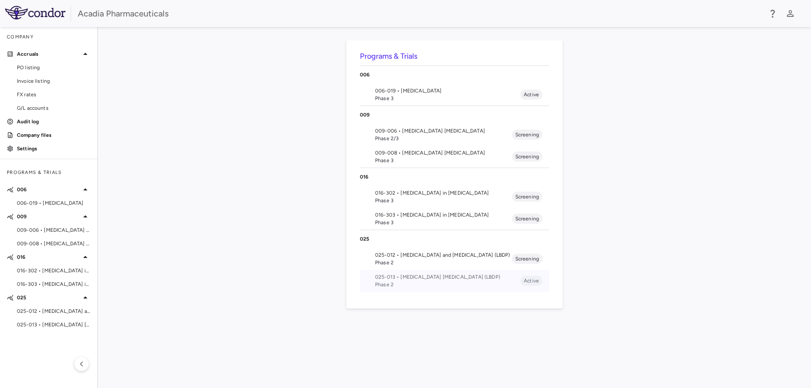
click at [408, 278] on span "025-013 • [MEDICAL_DATA] [MEDICAL_DATA] (LBDP)" at bounding box center [447, 277] width 145 height 8
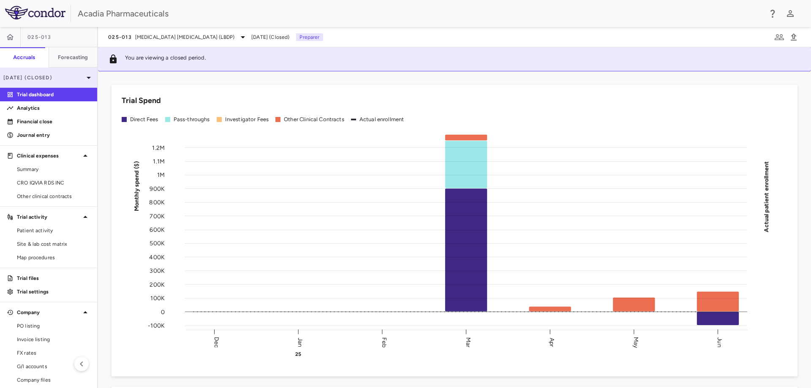
click at [84, 76] on icon at bounding box center [89, 78] width 10 height 10
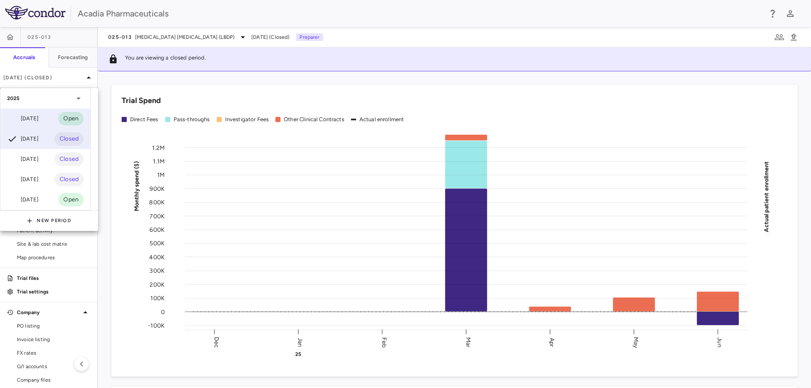
click at [38, 118] on div "[DATE]" at bounding box center [22, 119] width 31 height 10
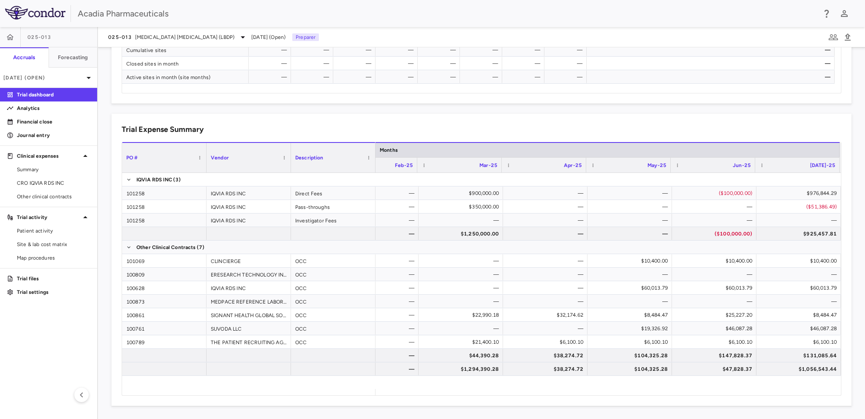
scroll to position [473, 0]
